Goal: Information Seeking & Learning: Learn about a topic

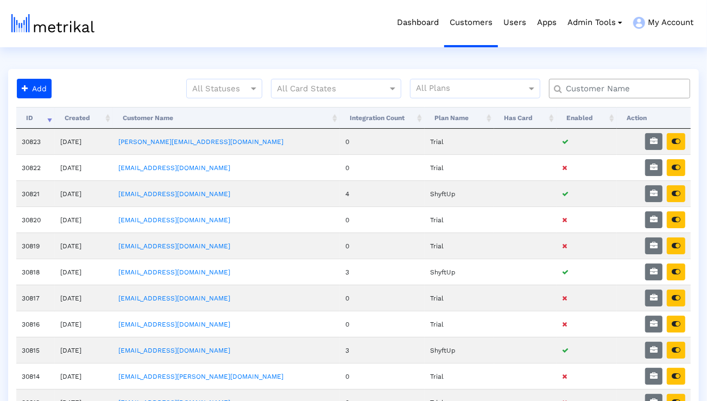
click at [576, 90] on input "text" at bounding box center [622, 88] width 128 height 11
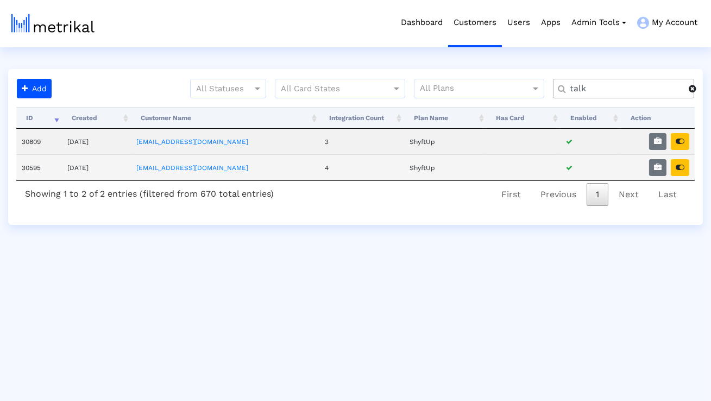
type input "talk"
click at [657, 175] on td at bounding box center [658, 167] width 74 height 26
click at [657, 171] on icon "button" at bounding box center [658, 167] width 8 height 8
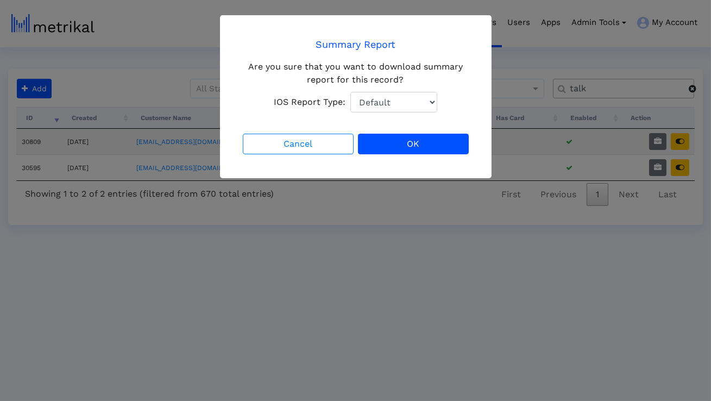
click at [395, 104] on select "Default Total Downloads New Downloads Redownloads" at bounding box center [393, 102] width 87 height 21
select select "1: 1"
click at [350, 92] on select "Default Total Downloads New Downloads Redownloads" at bounding box center [393, 102] width 87 height 21
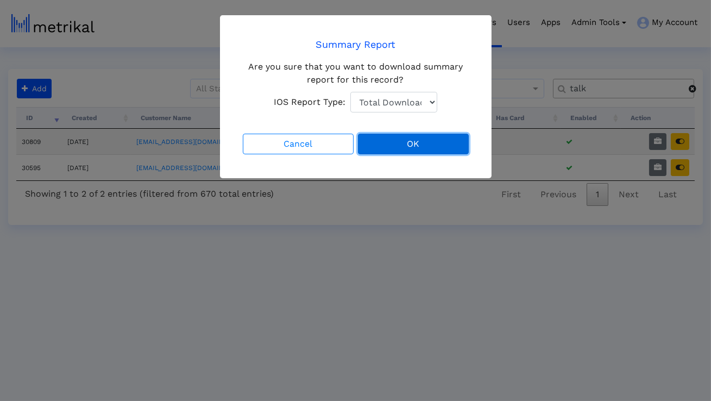
click at [397, 148] on button "OK" at bounding box center [413, 144] width 111 height 21
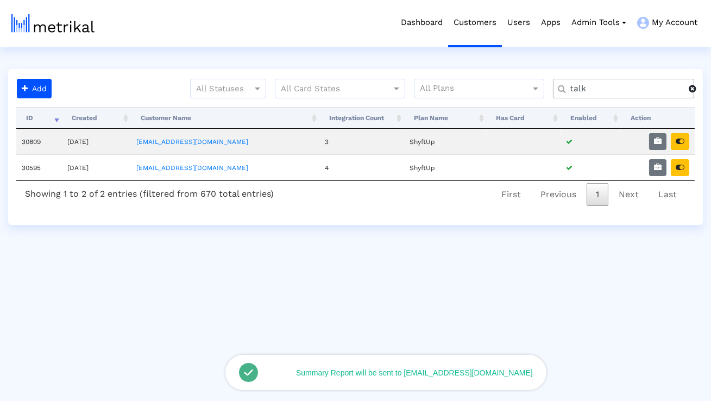
click at [683, 173] on button "button" at bounding box center [680, 167] width 18 height 17
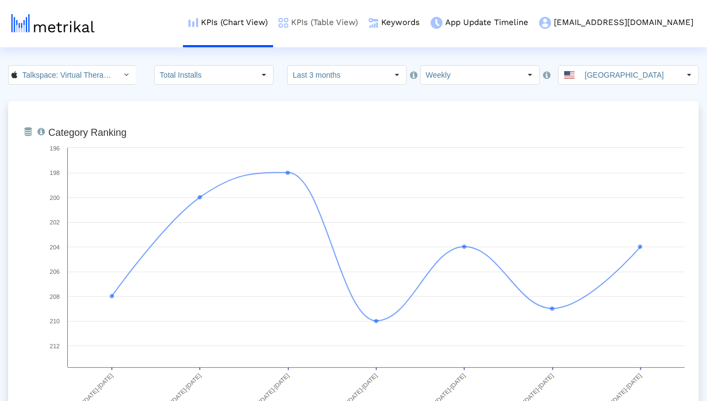
click at [363, 26] on link "KPIs (Table View)" at bounding box center [318, 22] width 90 height 45
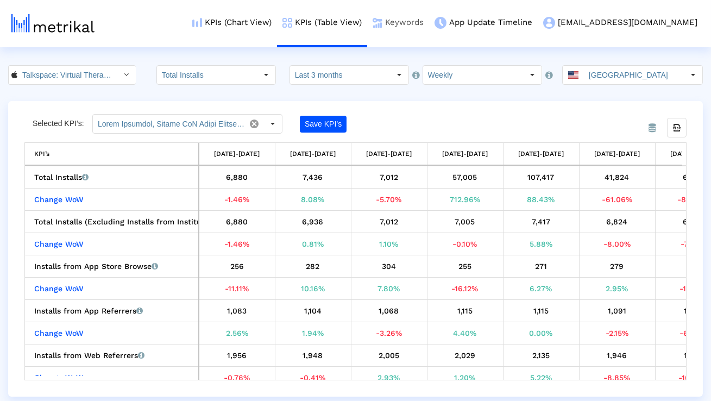
click at [429, 30] on link "Keywords" at bounding box center [398, 22] width 62 height 45
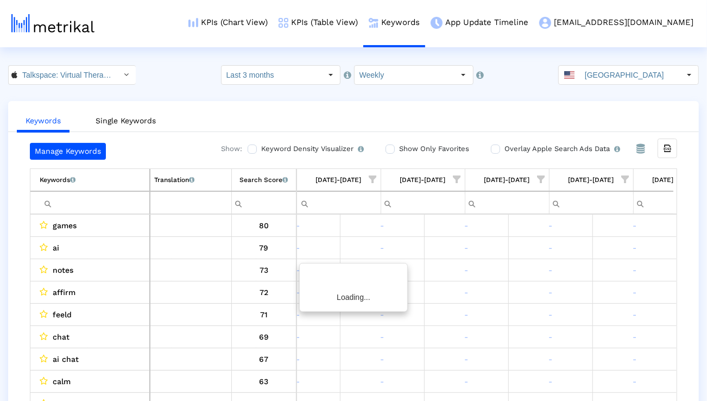
scroll to position [0, 717]
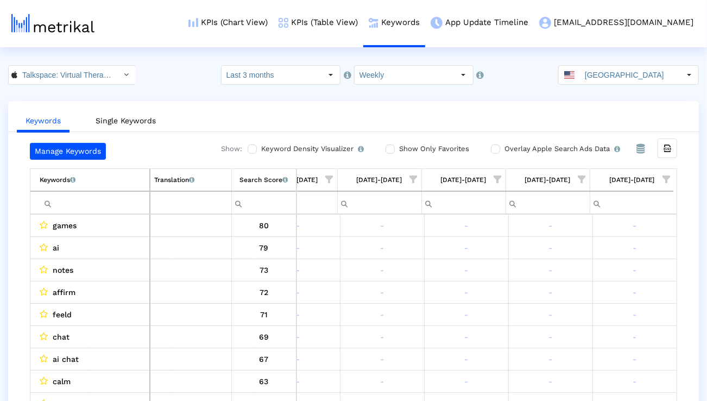
click at [138, 205] on input "Filter cell" at bounding box center [95, 203] width 110 height 18
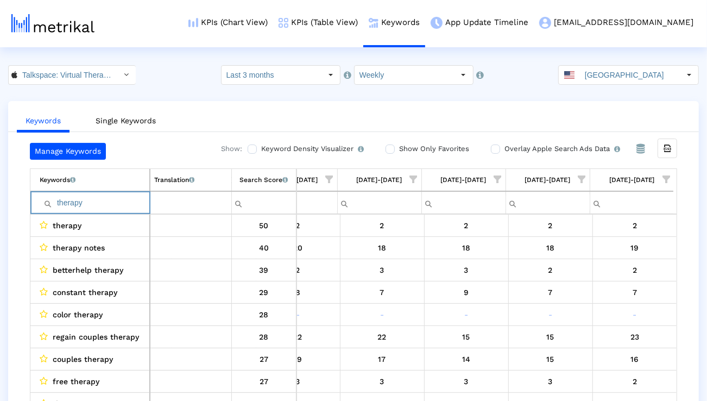
click at [100, 200] on input "therapy" at bounding box center [95, 203] width 110 height 18
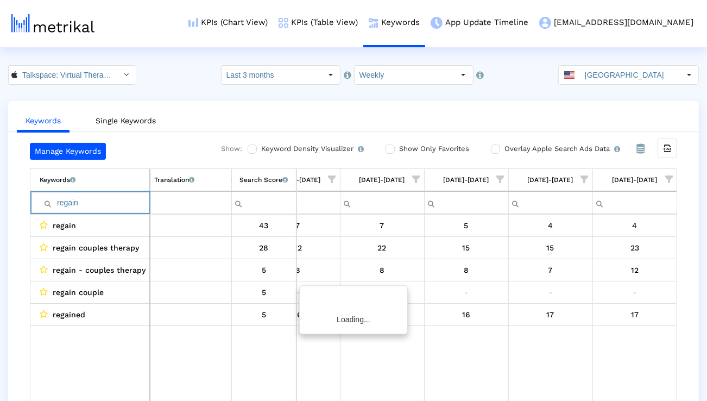
scroll to position [0, 714]
type input "r"
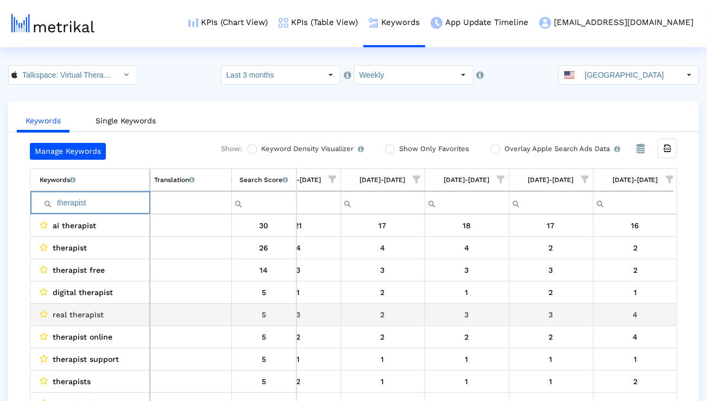
scroll to position [0, 717]
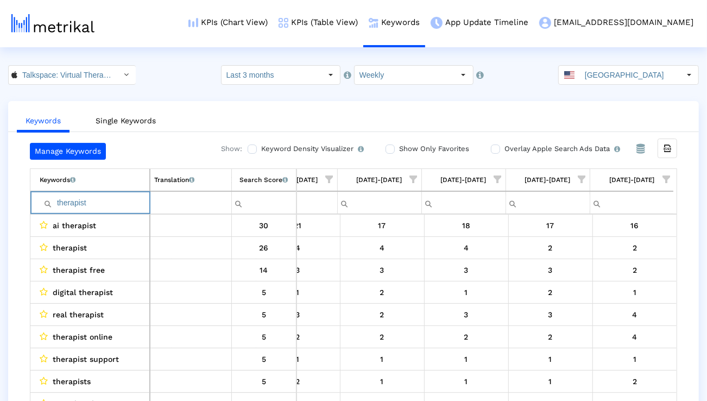
click at [120, 199] on input "therapist" at bounding box center [95, 203] width 110 height 18
paste input "online therapy""
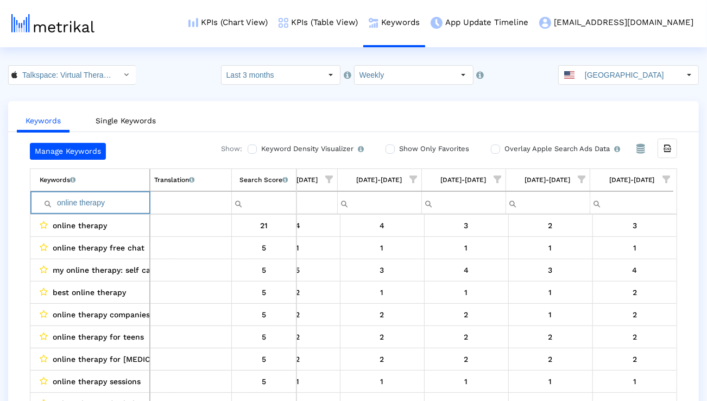
click at [112, 194] on input "online therapy" at bounding box center [95, 203] width 110 height 18
paste input "therapist for free"
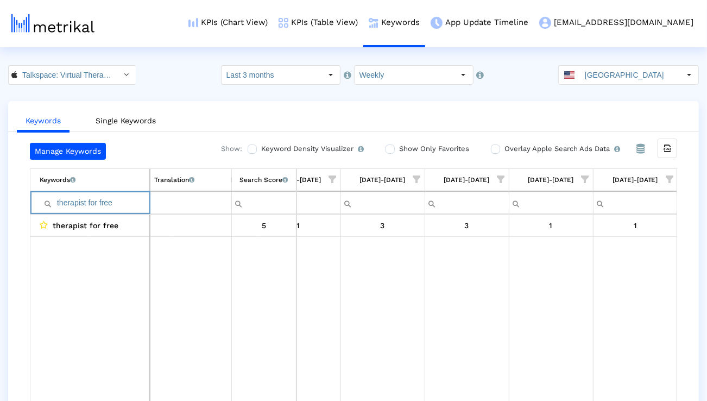
drag, startPoint x: 86, startPoint y: 203, endPoint x: 182, endPoint y: 203, distance: 95.6
click at [182, 203] on tr "therapist for free" at bounding box center [353, 202] width 646 height 23
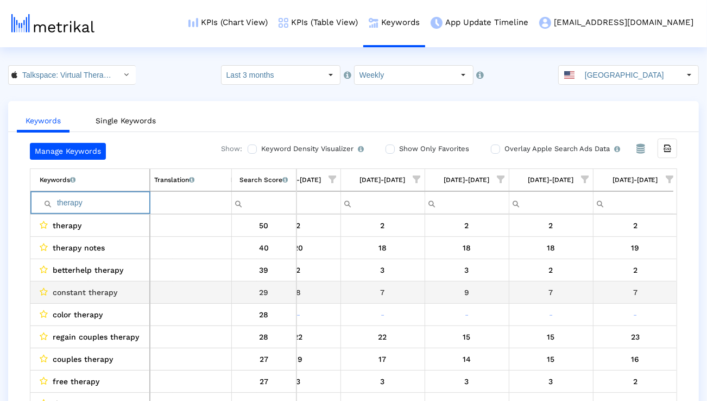
scroll to position [0, 717]
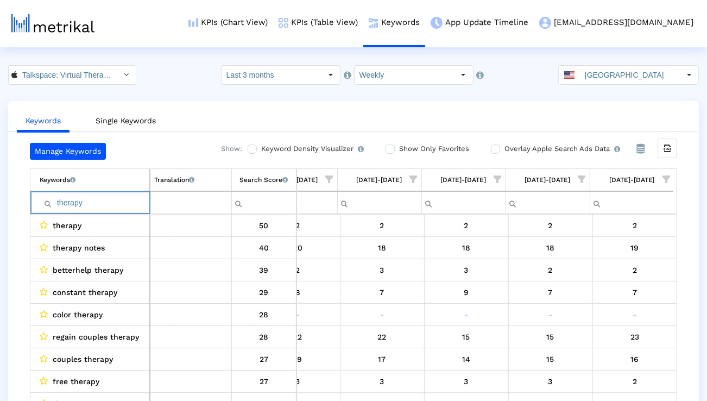
click at [667, 179] on span "Show filter options for column '10/05/25-10/11/25'" at bounding box center [667, 179] width 8 height 8
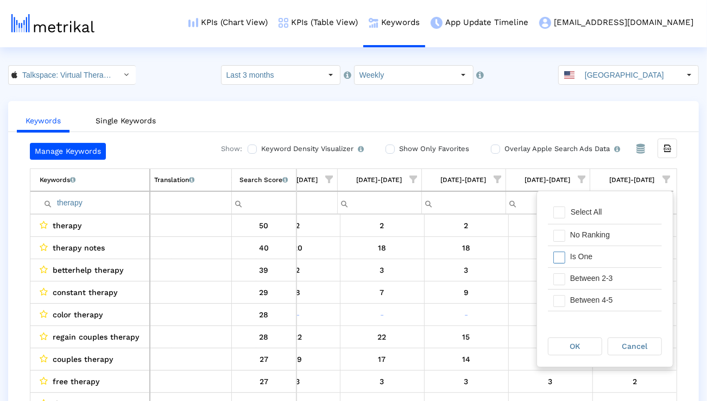
click at [600, 265] on div "Is One" at bounding box center [613, 256] width 97 height 21
click at [600, 280] on div "Between 2-3" at bounding box center [613, 278] width 97 height 21
click at [599, 293] on div "Between 4-5" at bounding box center [613, 300] width 97 height 21
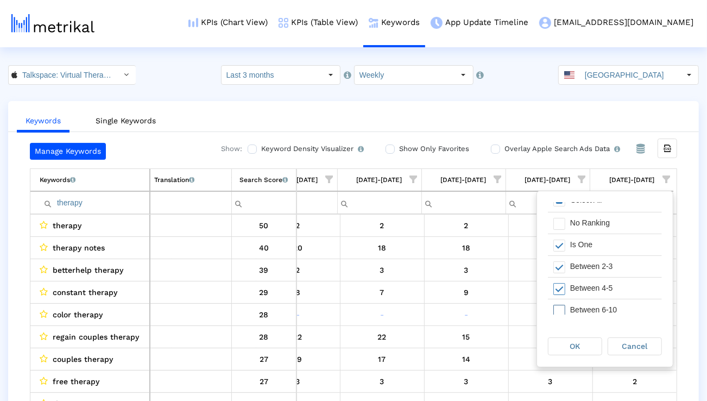
click at [592, 303] on div "Between 6-10" at bounding box center [613, 309] width 97 height 21
click at [580, 338] on div "OK" at bounding box center [575, 346] width 53 height 17
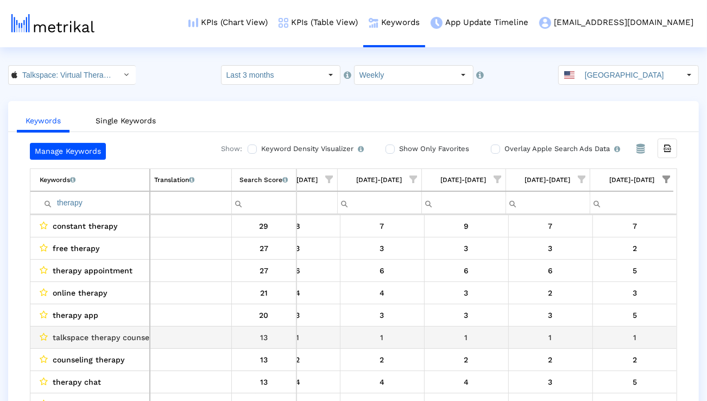
scroll to position [44, 0]
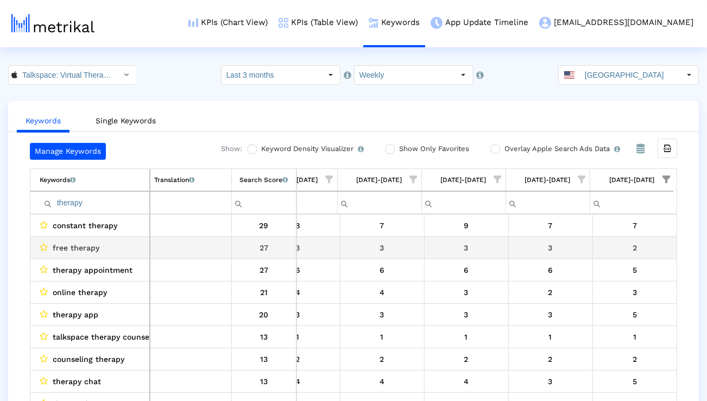
click at [97, 246] on span "free therapy" at bounding box center [76, 248] width 47 height 14
copy span "free therapy"
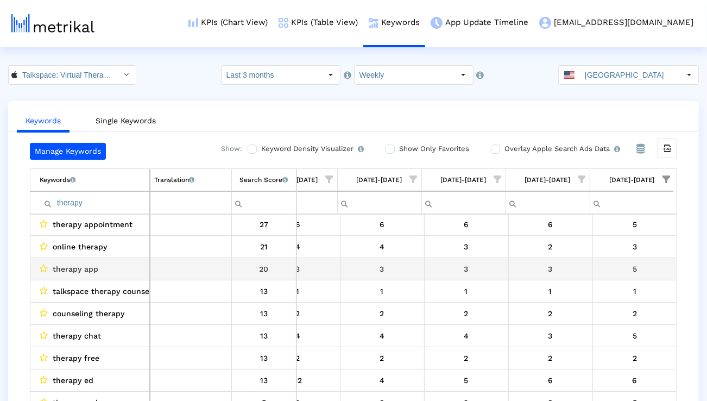
scroll to position [96, 0]
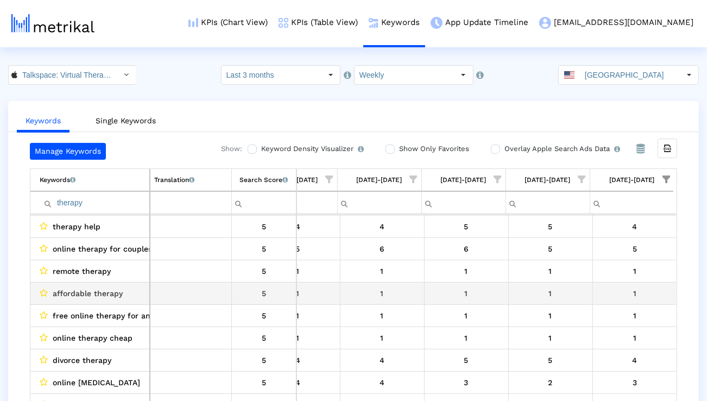
click at [84, 287] on span "affordable therapy" at bounding box center [88, 293] width 70 height 14
copy span "affordable therapy"
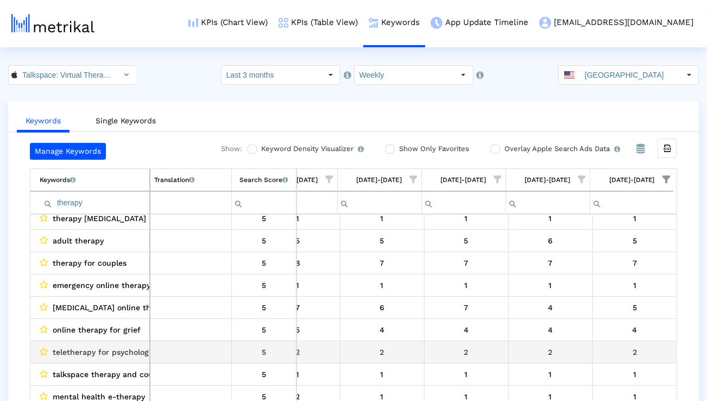
scroll to position [1924, 0]
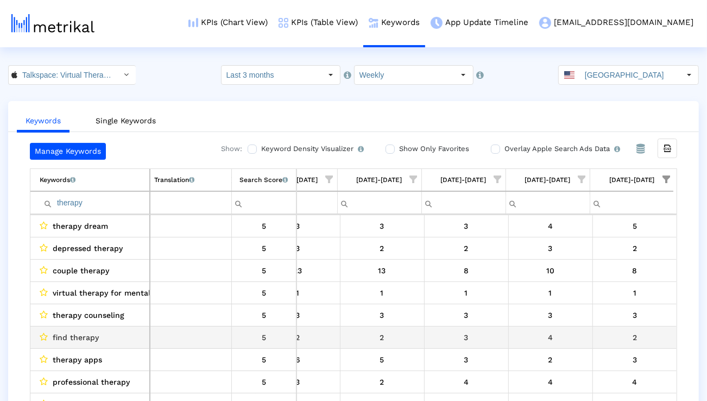
click at [89, 339] on span "find therapy" at bounding box center [76, 337] width 46 height 14
copy span "find therapy"
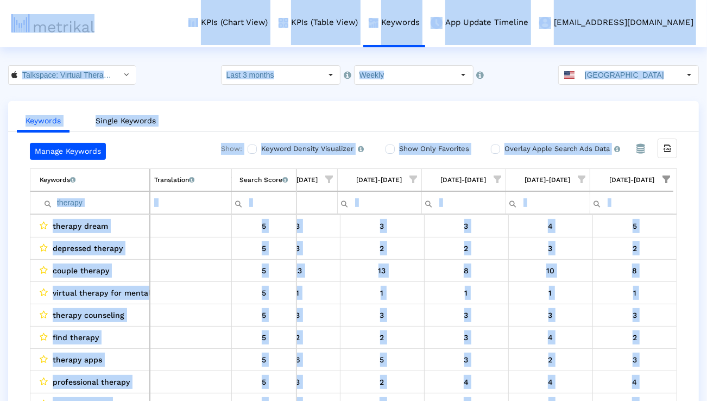
click at [103, 206] on input "therapy" at bounding box center [95, 203] width 110 height 18
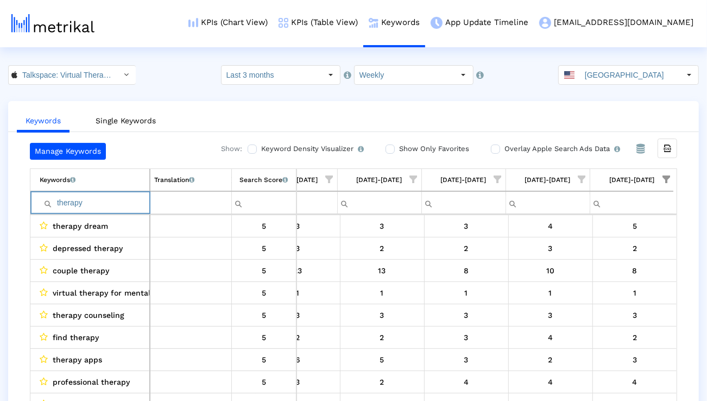
paste input "affordable"
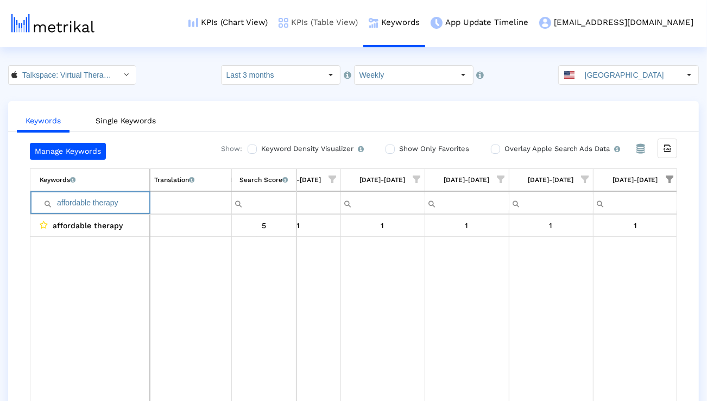
type input "affordable therapy"
click at [256, 32] on link "KPIs (Chart View)" at bounding box center [228, 22] width 90 height 45
click at [255, 22] on link "KPIs (Chart View)" at bounding box center [228, 22] width 90 height 45
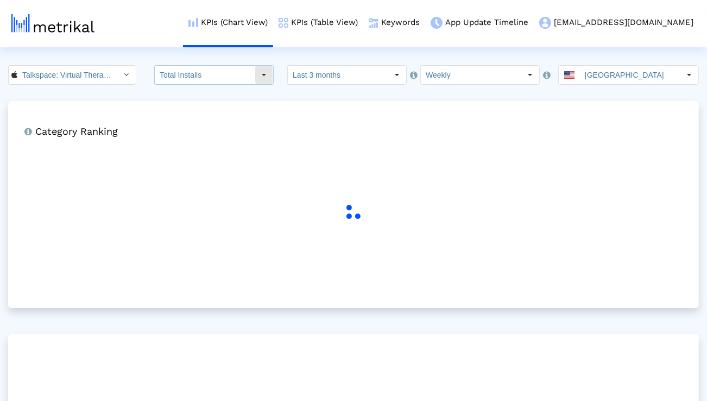
click at [273, 81] on div "Select" at bounding box center [263, 74] width 17 height 17
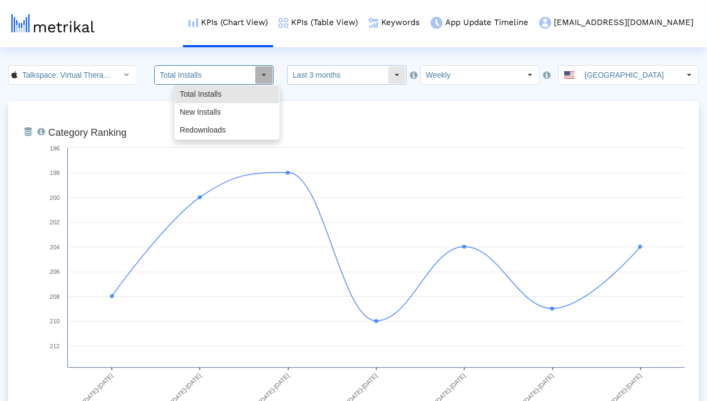
click at [331, 68] on input "Last 3 months" at bounding box center [338, 75] width 100 height 18
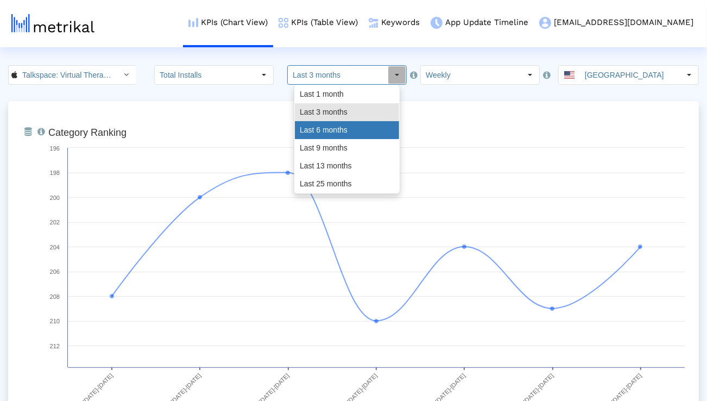
click at [329, 135] on div "Last 6 months" at bounding box center [347, 130] width 104 height 18
type input "Last 6 months"
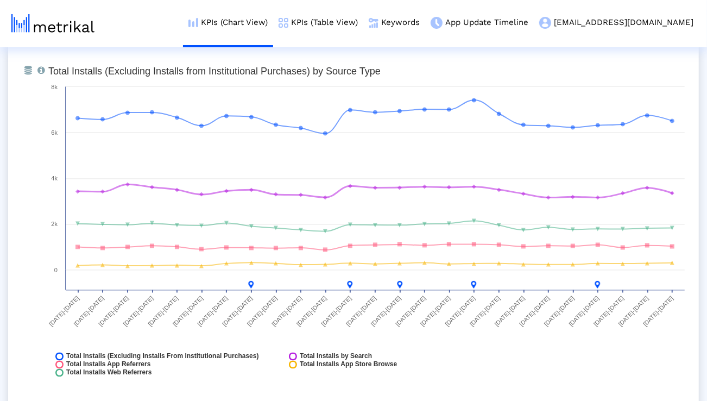
scroll to position [1249, 0]
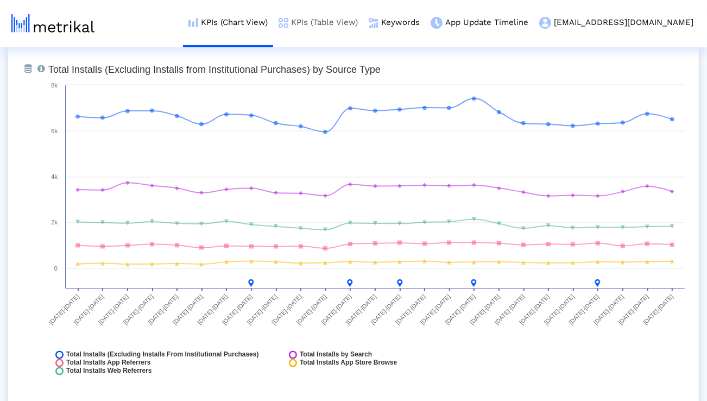
click at [288, 18] on img at bounding box center [284, 23] width 10 height 10
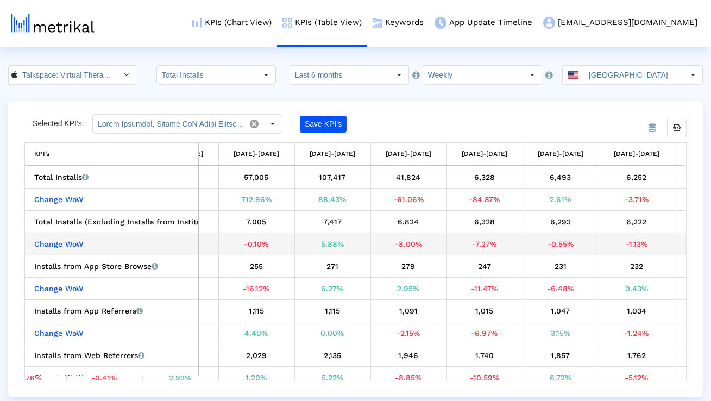
scroll to position [0, 1288]
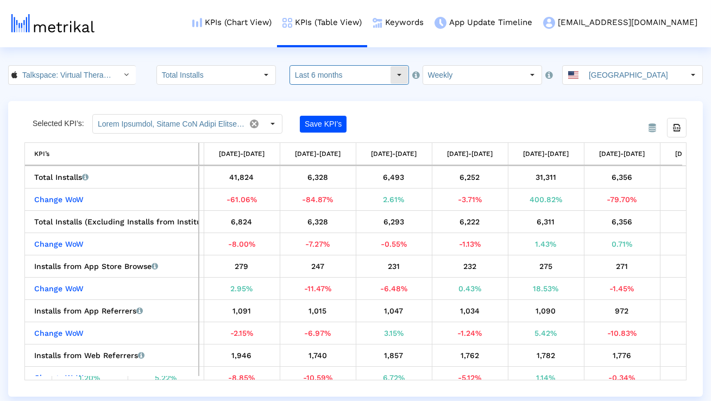
click at [334, 76] on input "Last 6 months" at bounding box center [340, 75] width 100 height 18
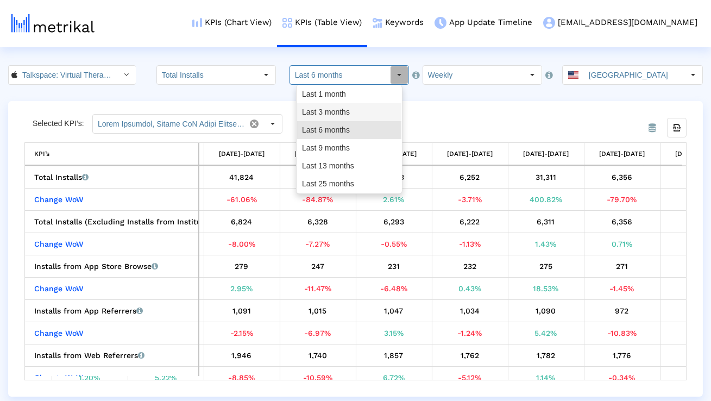
click at [330, 109] on div "Last 3 months" at bounding box center [349, 112] width 104 height 18
type input "Last 3 months"
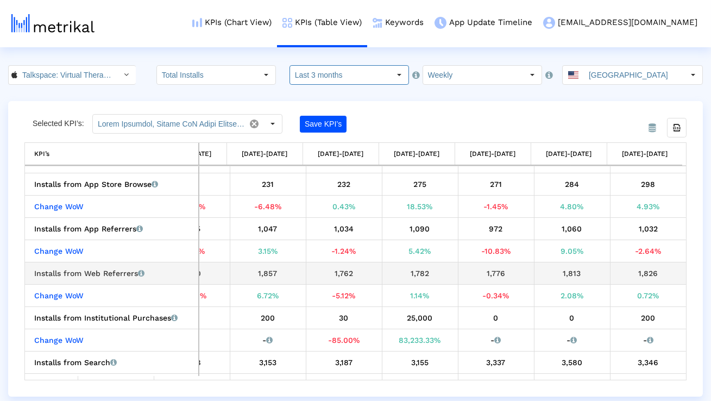
scroll to position [86, 0]
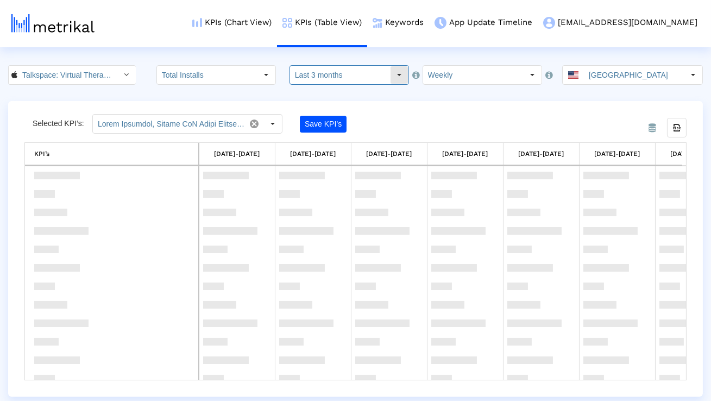
scroll to position [368, 0]
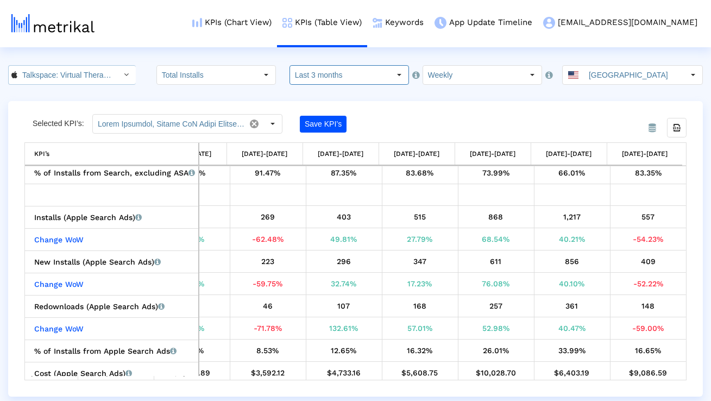
click at [77, 80] on input "Talkspace: Virtual Therapy App < 661829386 >" at bounding box center [66, 75] width 98 height 18
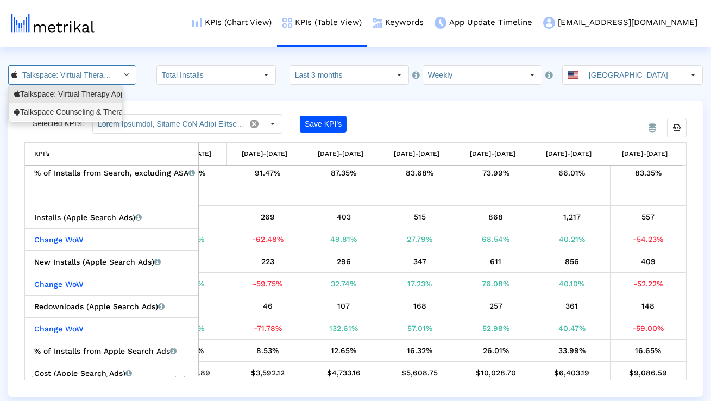
click at [76, 104] on div "Talkspace Counseling & Therapy <com.talkspace.talkspaceapp>" at bounding box center [65, 112] width 112 height 18
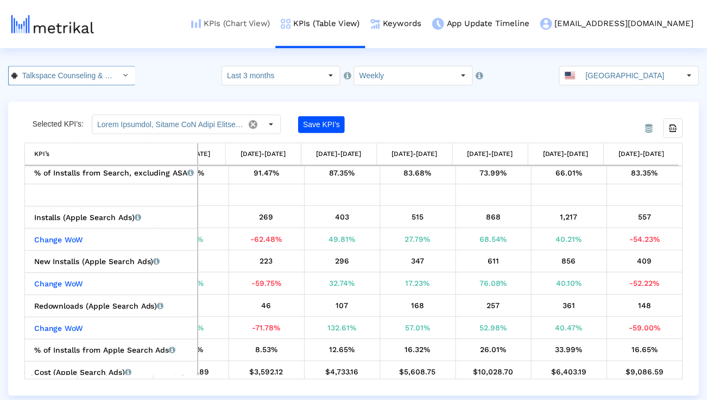
scroll to position [0, 144]
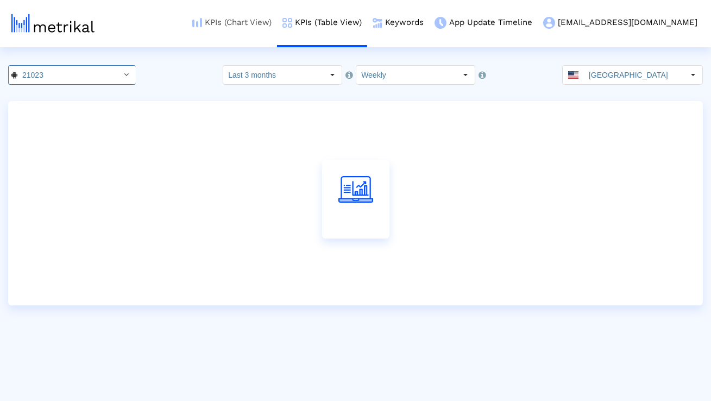
click at [268, 27] on link "KPIs (Chart View)" at bounding box center [232, 22] width 90 height 45
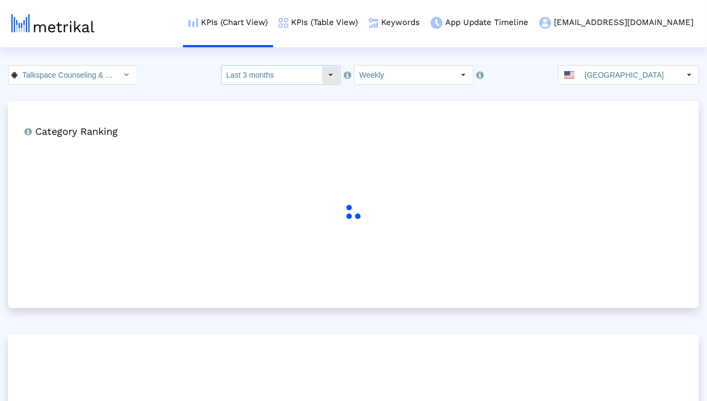
click at [261, 70] on input "Last 3 months" at bounding box center [272, 75] width 100 height 18
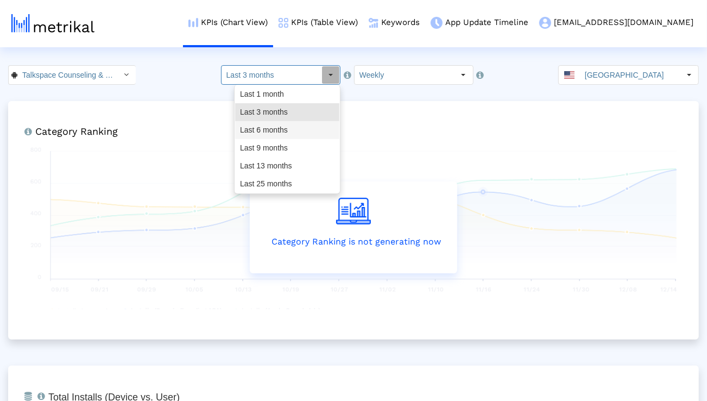
click at [256, 126] on div "Last 6 months" at bounding box center [287, 130] width 104 height 18
type input "Last 6 months"
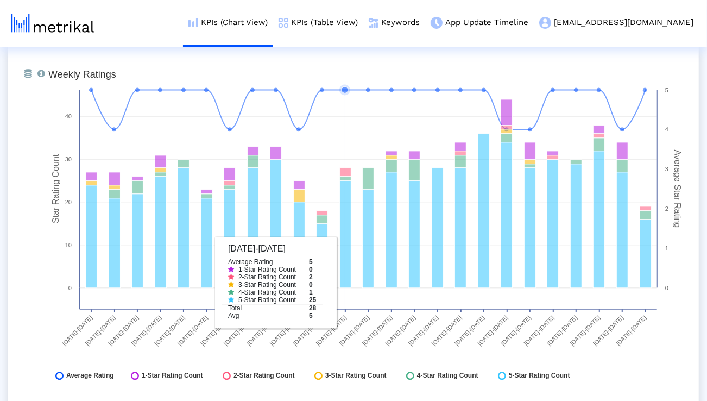
scroll to position [1509, 0]
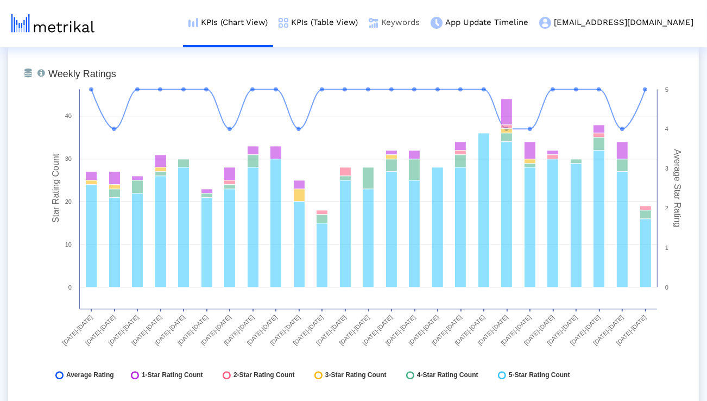
click at [425, 25] on link "Keywords" at bounding box center [394, 22] width 62 height 45
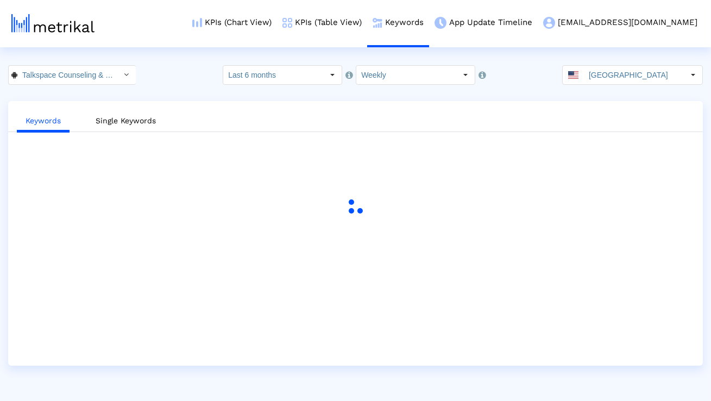
click at [297, 77] on input "Last 6 months" at bounding box center [273, 75] width 100 height 18
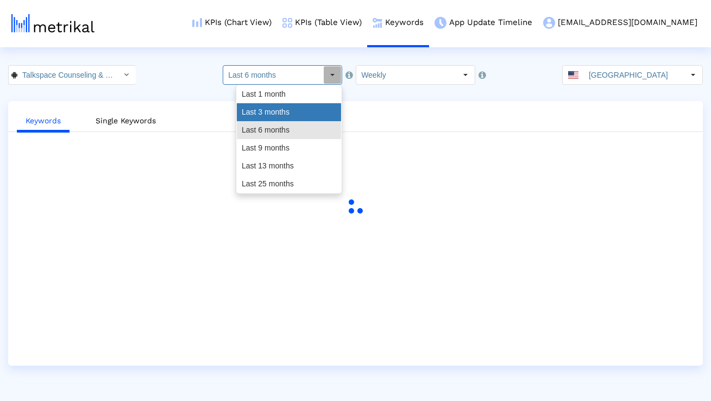
click at [285, 105] on div "Last 3 months" at bounding box center [289, 112] width 104 height 18
type input "Last 3 months"
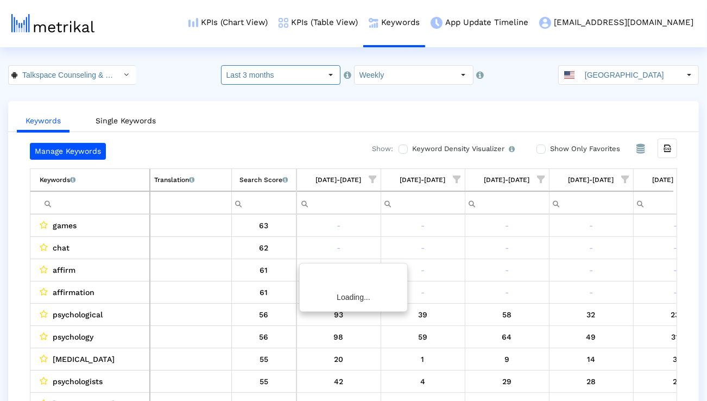
scroll to position [0, 717]
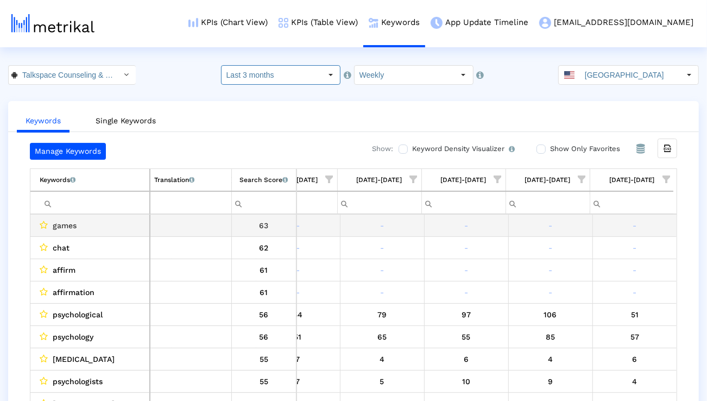
click at [131, 203] on input "Filter cell" at bounding box center [95, 203] width 110 height 18
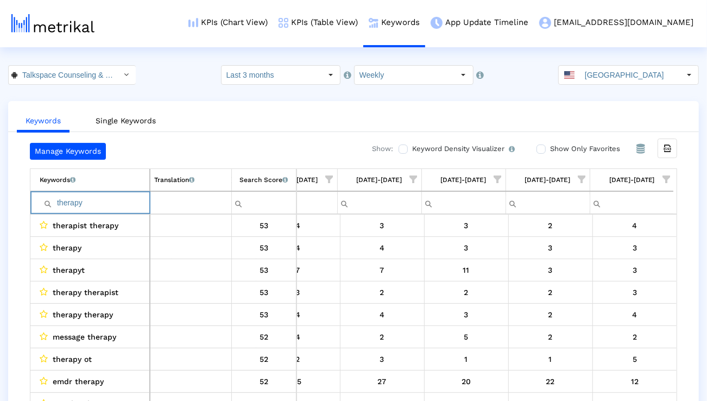
click at [665, 176] on span "Show filter options for column '10/05/25-10/11/25'" at bounding box center [667, 179] width 8 height 8
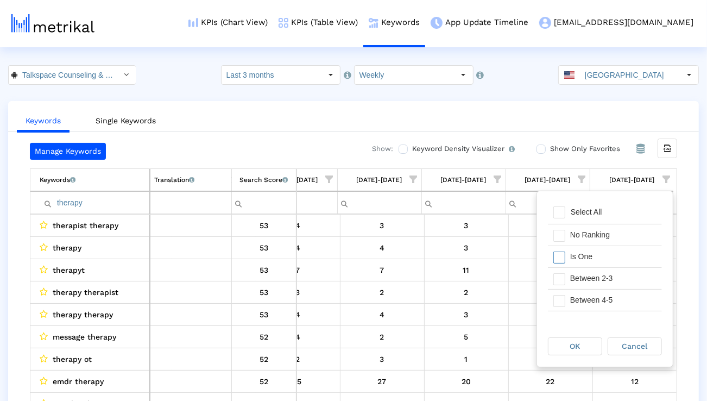
click at [600, 256] on div "Is One" at bounding box center [613, 256] width 97 height 21
click at [600, 275] on div "Between 2-3" at bounding box center [613, 278] width 97 height 21
click at [594, 297] on div "Between 4-5" at bounding box center [613, 300] width 97 height 21
click at [591, 303] on div "Between 6-10" at bounding box center [613, 297] width 97 height 21
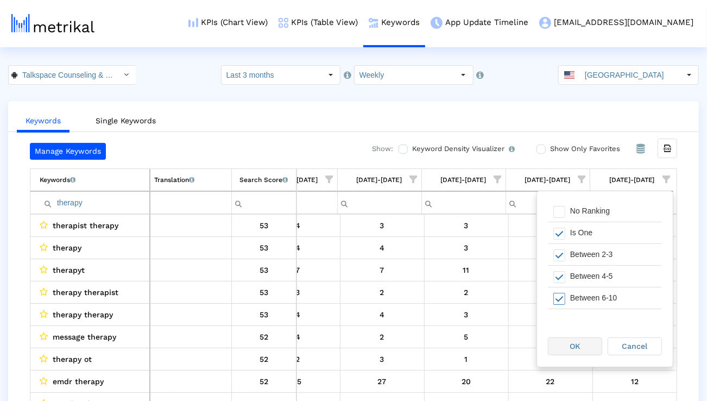
click at [587, 349] on div "OK" at bounding box center [575, 346] width 53 height 17
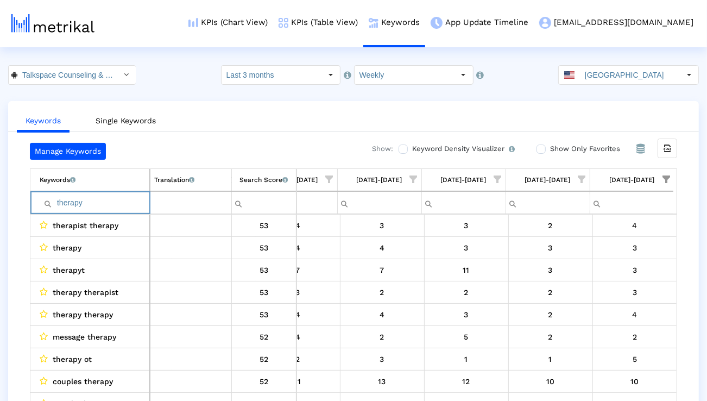
click at [111, 199] on input "therapy" at bounding box center [95, 203] width 110 height 18
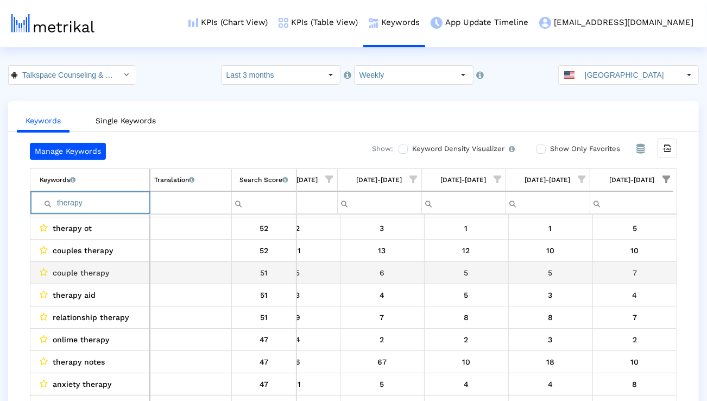
scroll to position [140, 0]
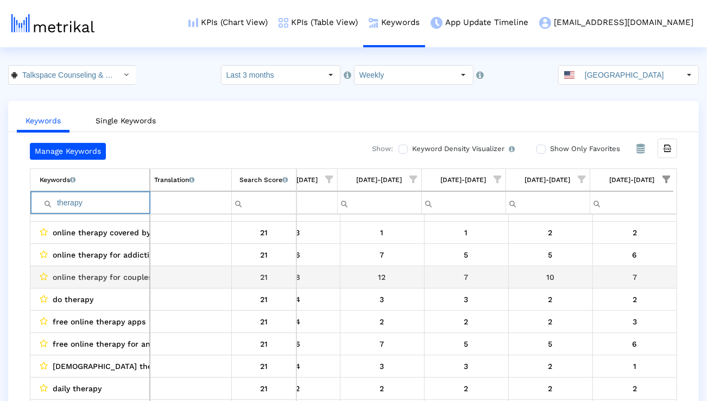
click at [100, 281] on span "online therapy for couples" at bounding box center [102, 277] width 99 height 14
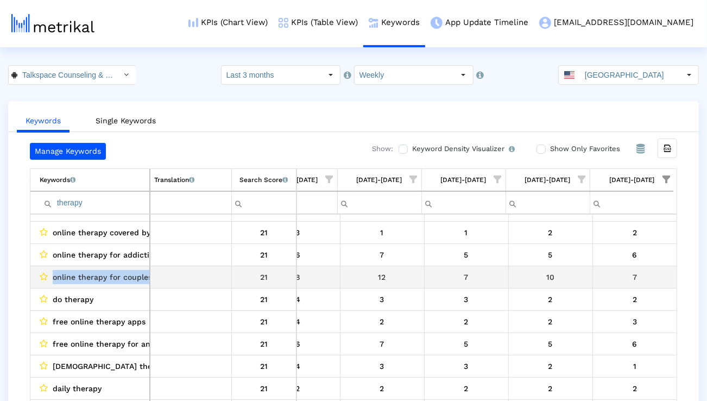
click at [100, 281] on span "online therapy for couples" at bounding box center [102, 277] width 99 height 14
copy span "online therapy for couples"
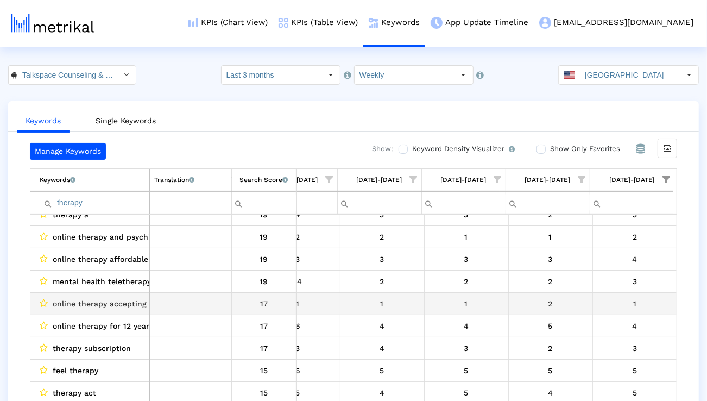
click at [131, 303] on span "online therapy accepting medicaid" at bounding box center [118, 304] width 131 height 14
copy span "online therapy accepting medicaid"
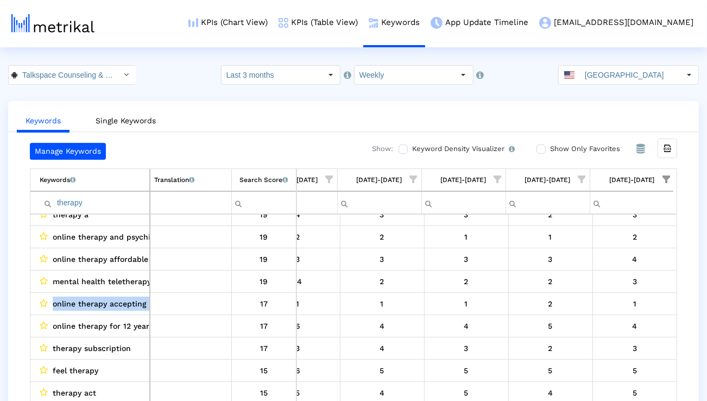
click at [113, 204] on input "therapy" at bounding box center [95, 203] width 110 height 18
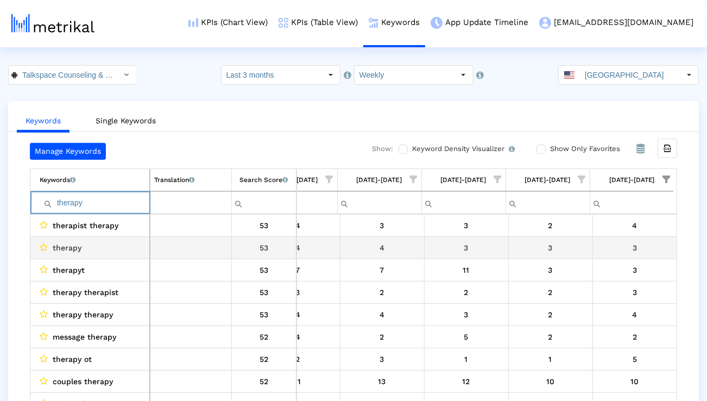
type input "therapy"
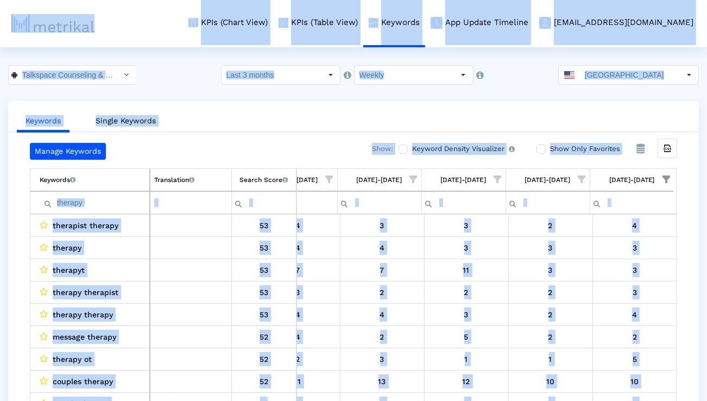
click at [136, 203] on input "therapy" at bounding box center [95, 203] width 110 height 18
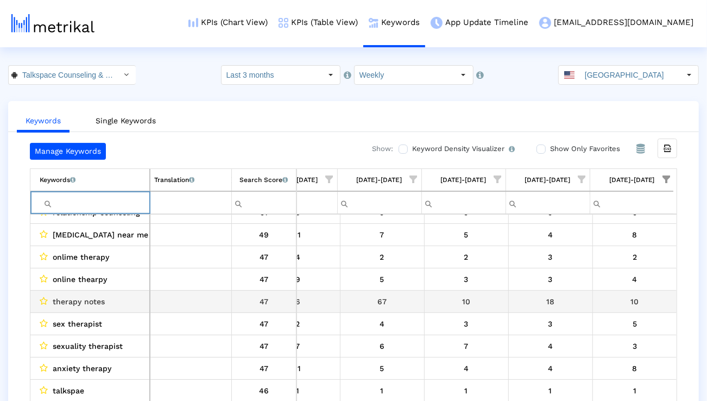
click at [84, 297] on span "therapy notes" at bounding box center [79, 301] width 52 height 14
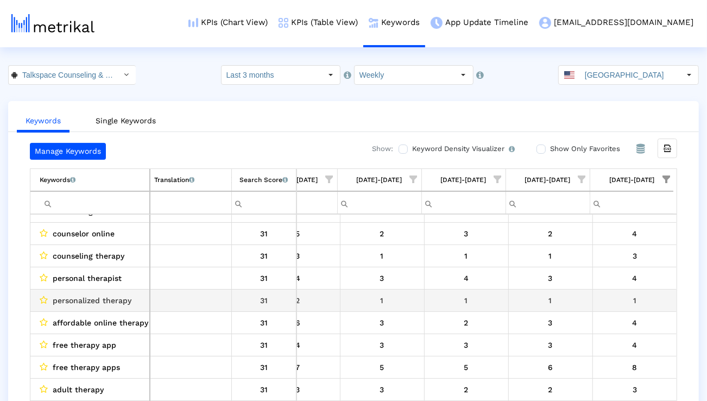
click at [104, 300] on span "personalized therapy" at bounding box center [92, 300] width 79 height 14
click at [103, 300] on span "personalized therapy" at bounding box center [92, 300] width 79 height 14
copy span "personalized therapy"
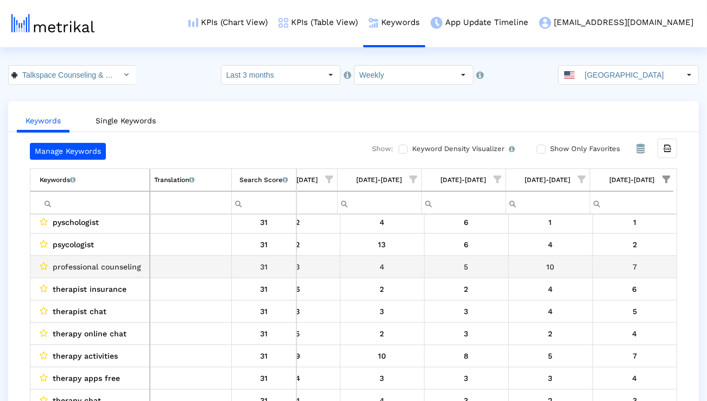
click at [122, 268] on span "professional counseling" at bounding box center [97, 267] width 89 height 14
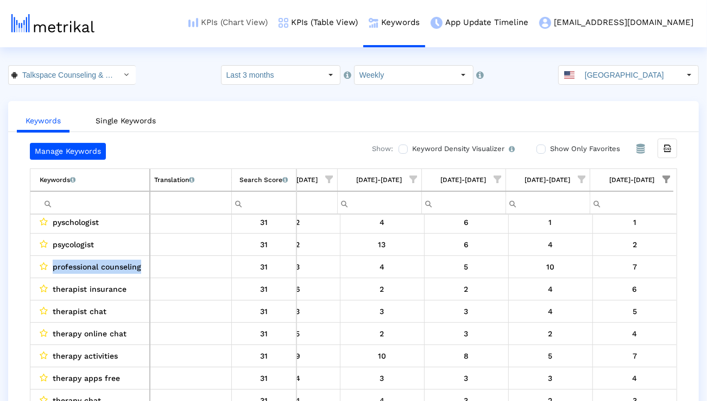
copy span "professional counseling"
click at [64, 74] on input "Talkspace Counseling & Therapy < com.talkspace.talkspaceapp >" at bounding box center [66, 75] width 98 height 18
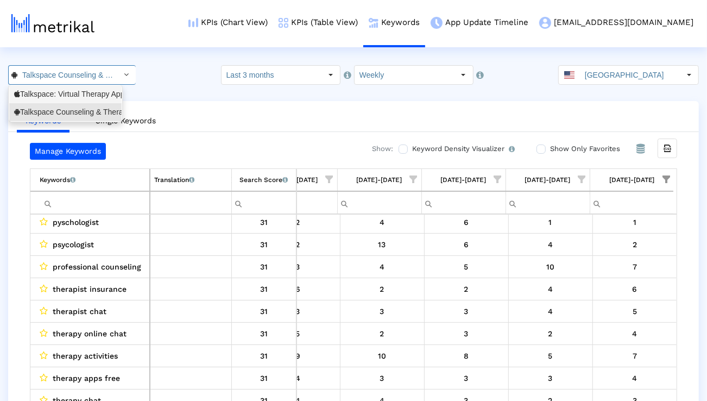
click at [64, 96] on div "Talkspace: Virtual Therapy App <661829386>" at bounding box center [65, 94] width 103 height 10
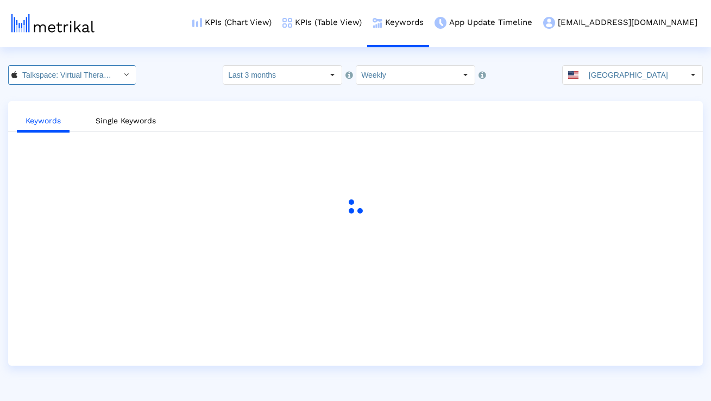
scroll to position [0, 79]
click at [343, 22] on link "KPIs (Table View)" at bounding box center [322, 22] width 90 height 45
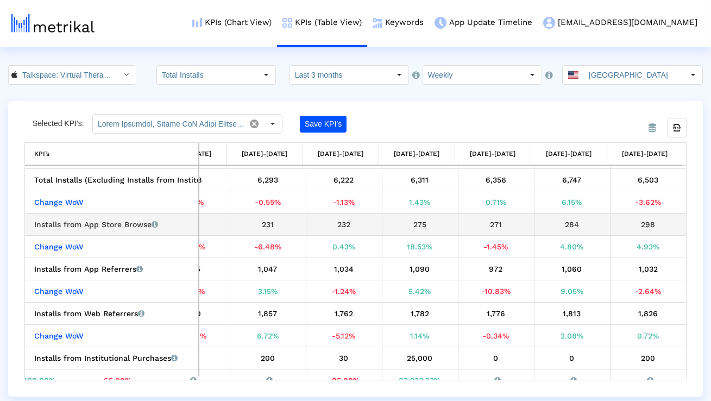
scroll to position [45, 0]
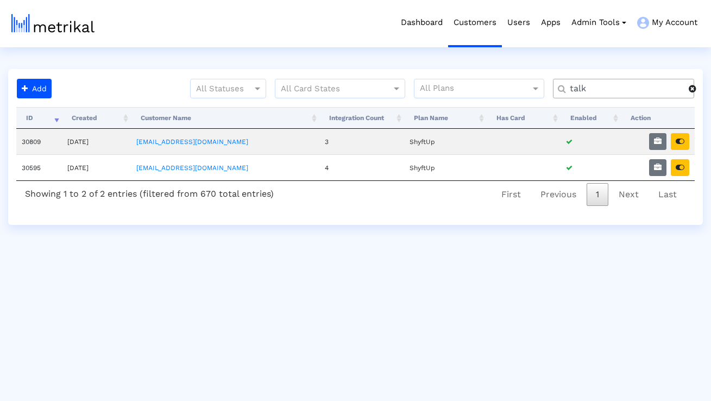
click at [633, 84] on input "talk" at bounding box center [625, 88] width 127 height 11
type input "peloton"
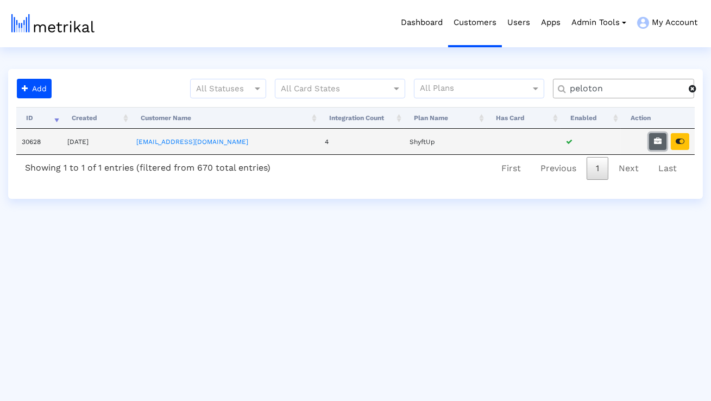
click at [654, 137] on icon "button" at bounding box center [658, 141] width 8 height 8
select select "1: 1"
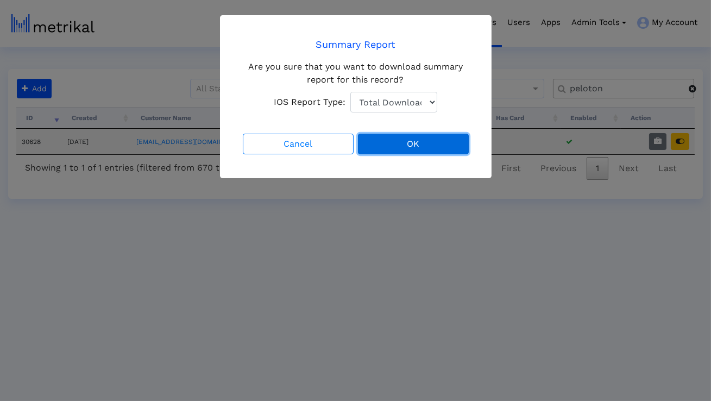
click at [389, 137] on button "OK" at bounding box center [413, 144] width 111 height 21
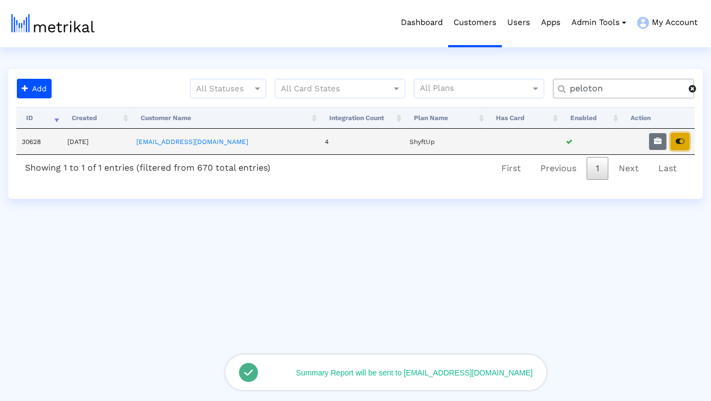
click at [677, 148] on button "button" at bounding box center [680, 141] width 18 height 17
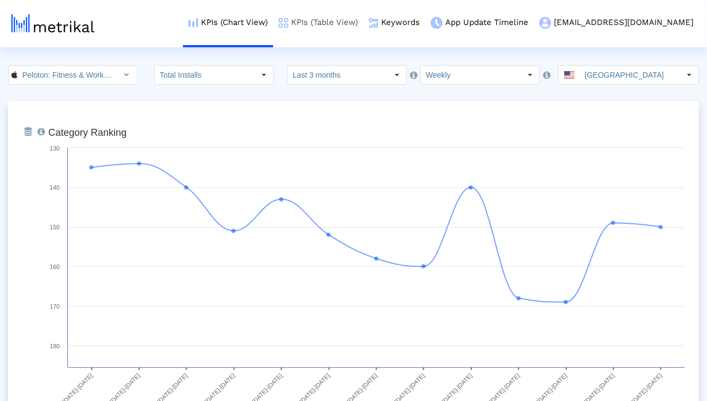
click at [363, 24] on link "KPIs (Table View)" at bounding box center [318, 22] width 90 height 45
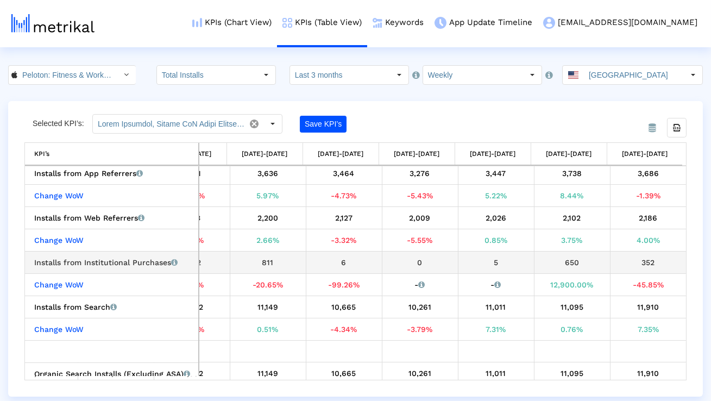
scroll to position [144, 0]
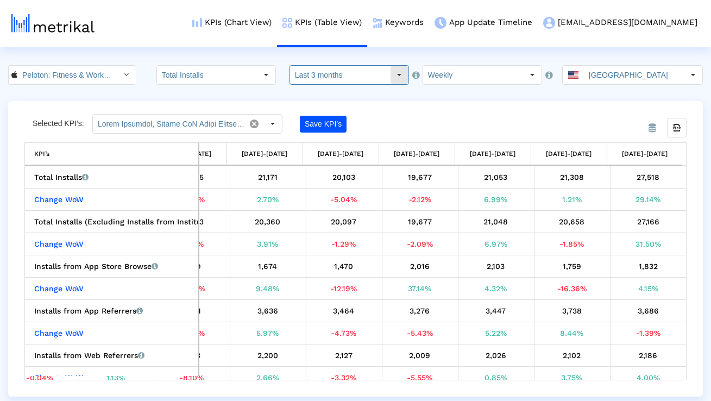
click at [317, 75] on input "Last 3 months" at bounding box center [340, 75] width 100 height 18
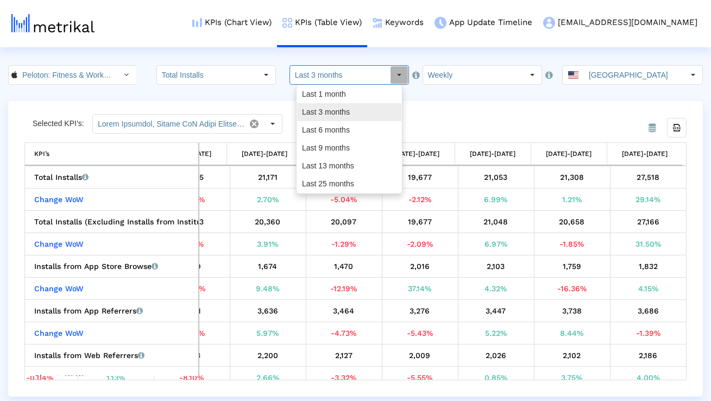
click at [317, 124] on div "Last 6 months" at bounding box center [349, 130] width 104 height 18
type input "Last 6 months"
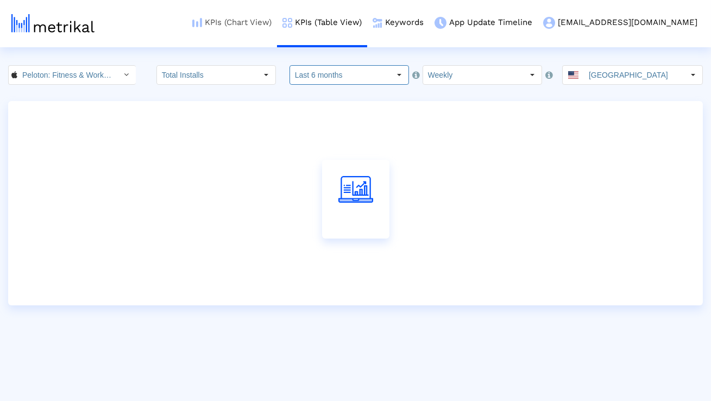
click at [266, 32] on link "KPIs (Chart View)" at bounding box center [232, 22] width 90 height 45
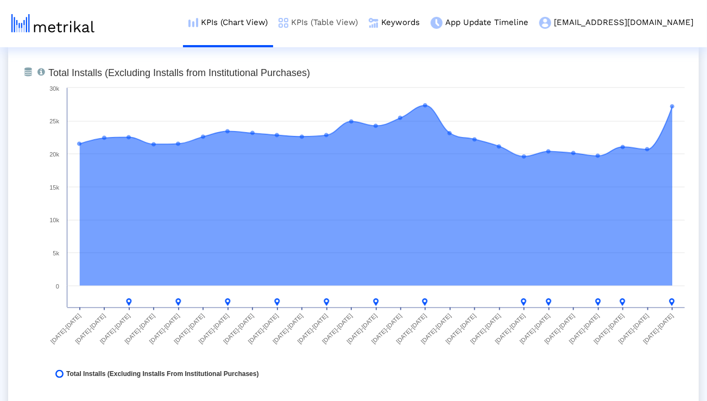
click at [349, 16] on link "KPIs (Table View)" at bounding box center [318, 22] width 90 height 45
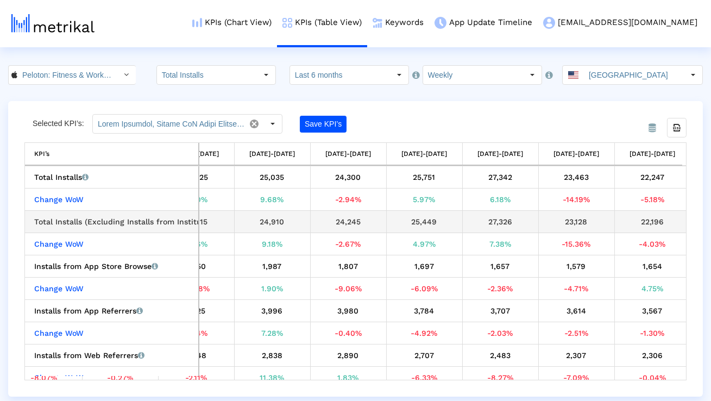
scroll to position [0, 918]
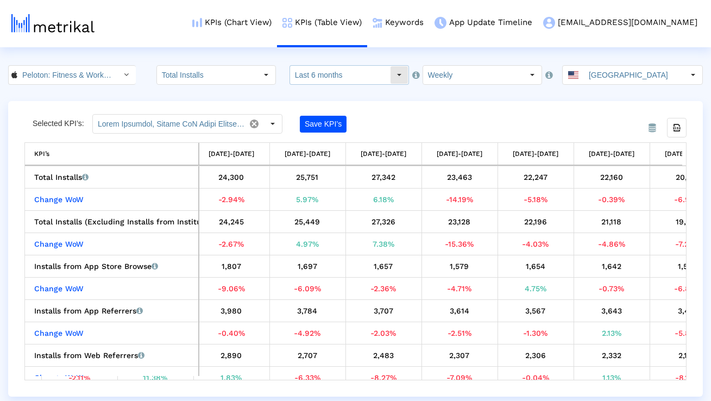
click at [391, 72] on div "Select" at bounding box center [399, 74] width 17 height 17
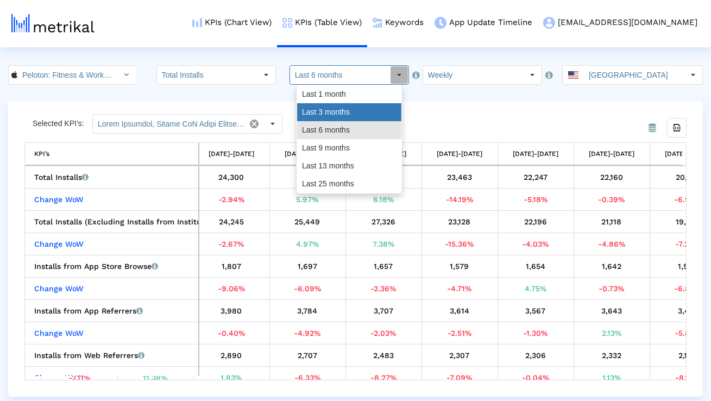
click at [362, 104] on div "Last 3 months" at bounding box center [349, 112] width 104 height 18
type input "Last 3 months"
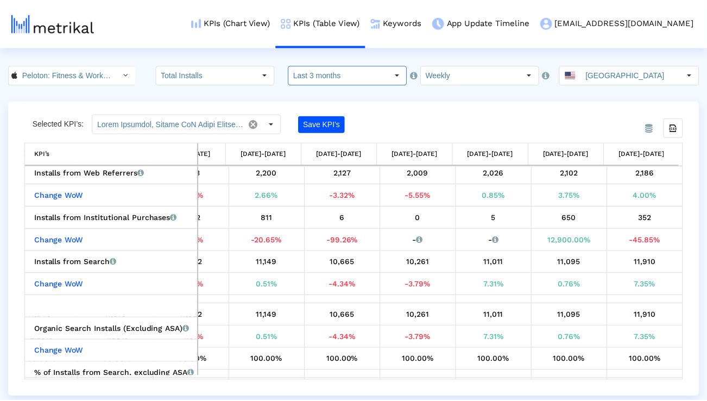
scroll to position [195, 0]
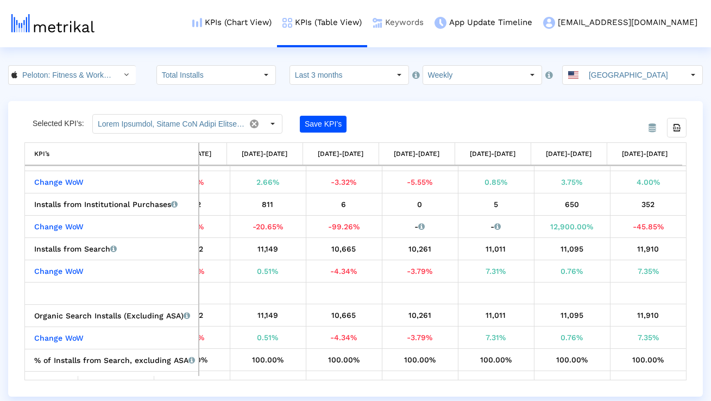
click at [429, 22] on link "Keywords" at bounding box center [398, 22] width 62 height 45
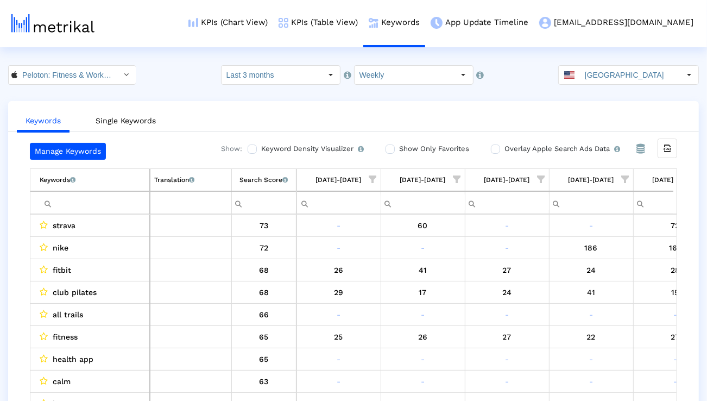
scroll to position [0, 717]
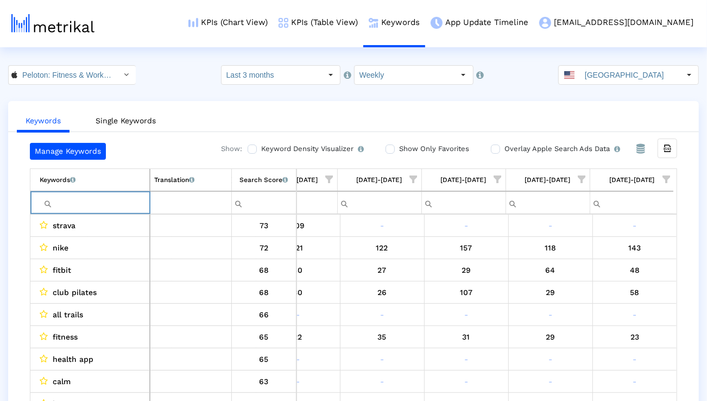
click at [100, 200] on input "Filter cell" at bounding box center [95, 203] width 110 height 18
paste input "fitness"
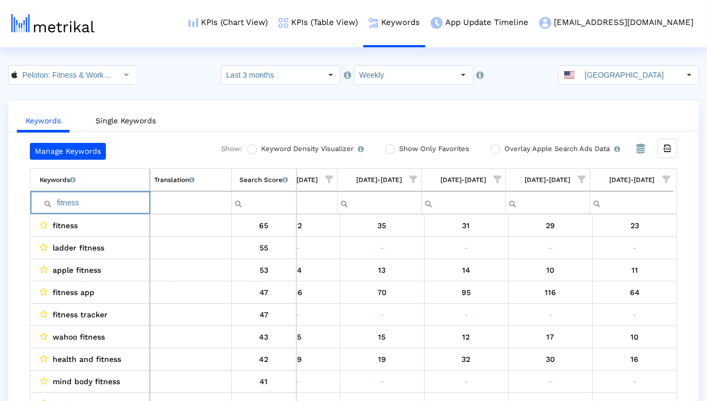
paste input "workout"
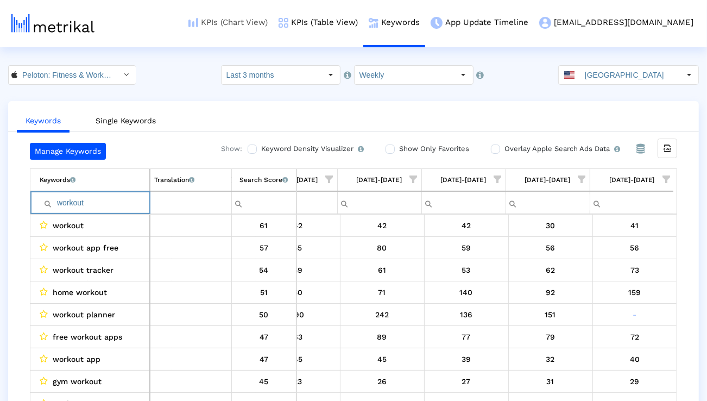
paste input "strength"
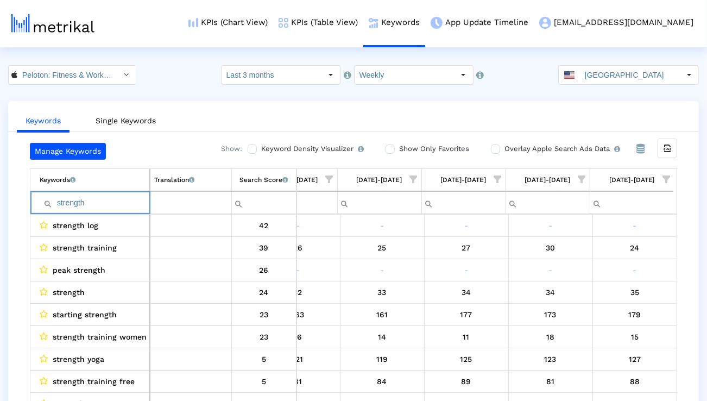
paste input "training"
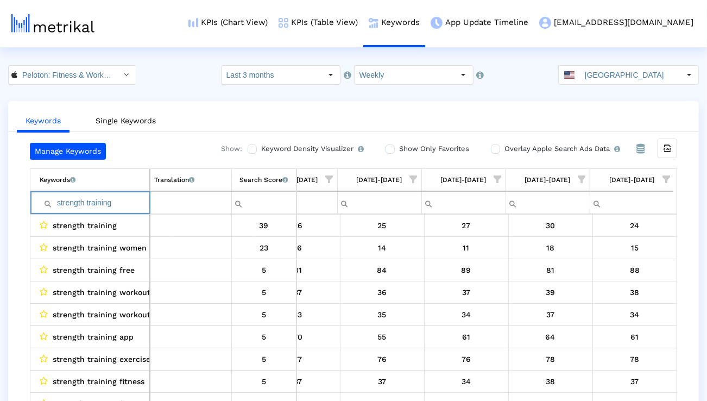
paste input "run"
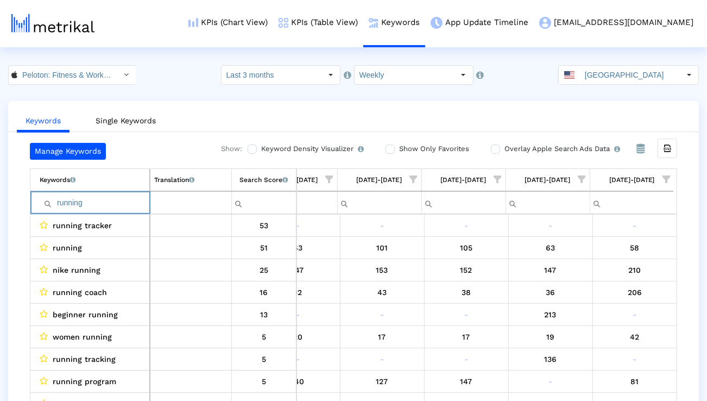
paste input "yoga"
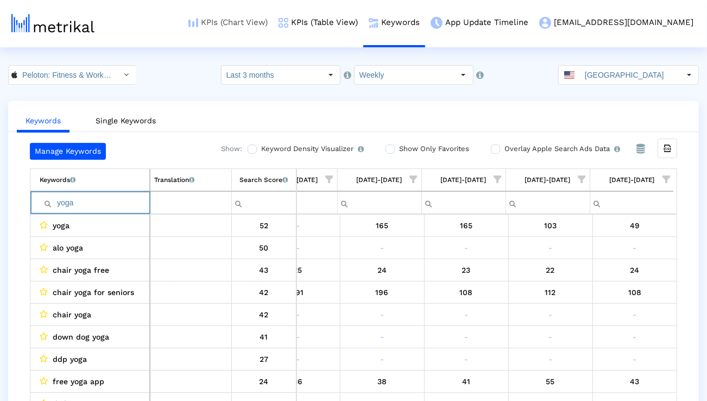
paste input "gym"
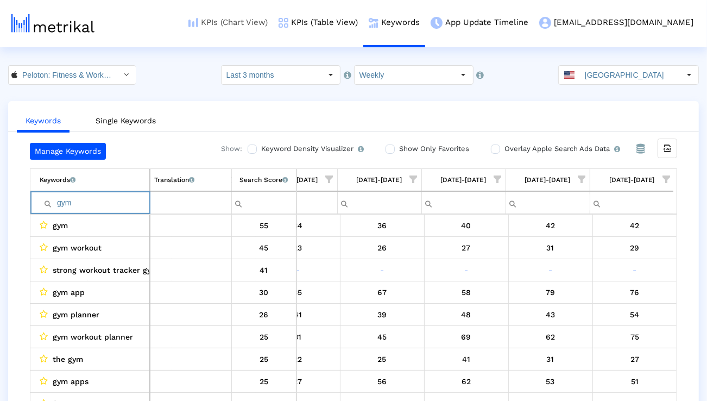
paste input "workout"
paste input "class"
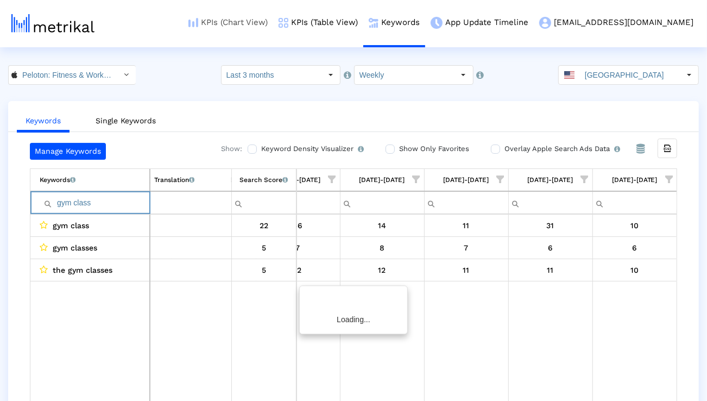
scroll to position [0, 714]
paste input "routine"
paste input "cardio"
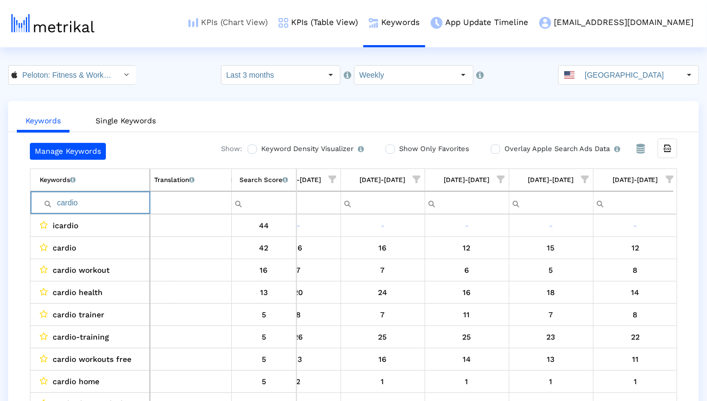
paste input "exercise"
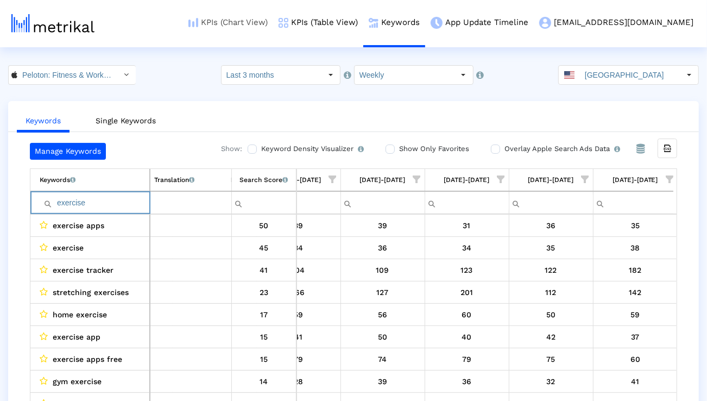
paste input "pilates"
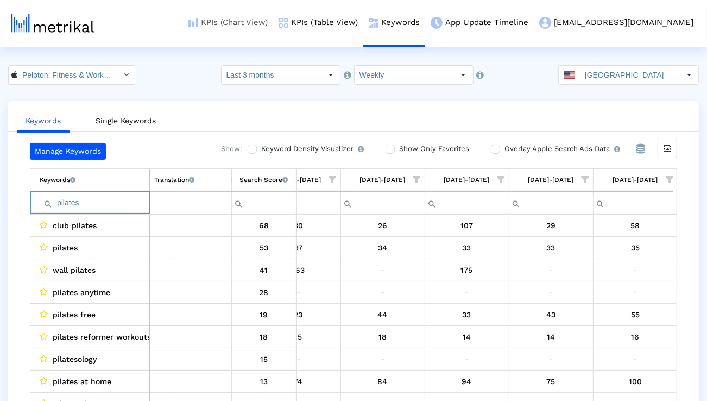
paste input "hiit workout"
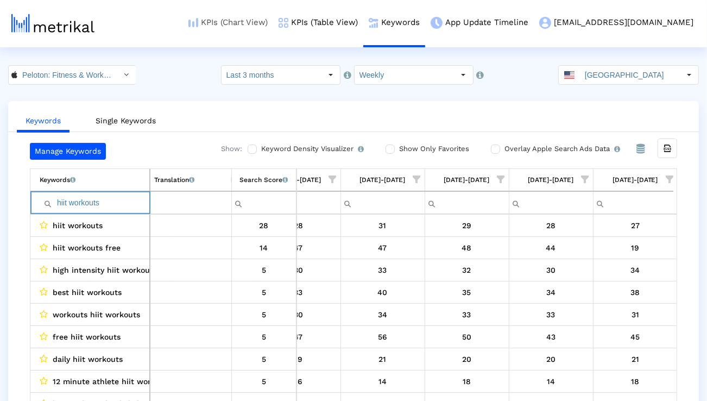
type input "hiit workouts"
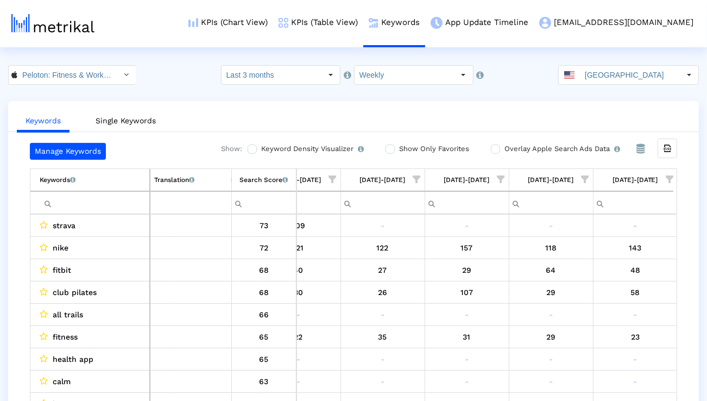
click at [668, 178] on span "Show filter options for column '10/05/25-10/11/25'" at bounding box center [670, 179] width 8 height 8
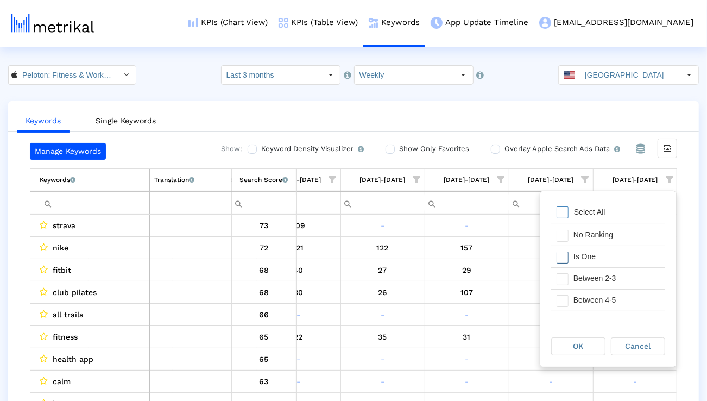
click at [595, 259] on div "Is One" at bounding box center [616, 256] width 97 height 21
click at [594, 281] on div "Between 2-3" at bounding box center [616, 278] width 97 height 21
click at [594, 297] on div "Between 4-5" at bounding box center [616, 300] width 97 height 21
click at [594, 297] on div "Between 6-10" at bounding box center [616, 305] width 97 height 21
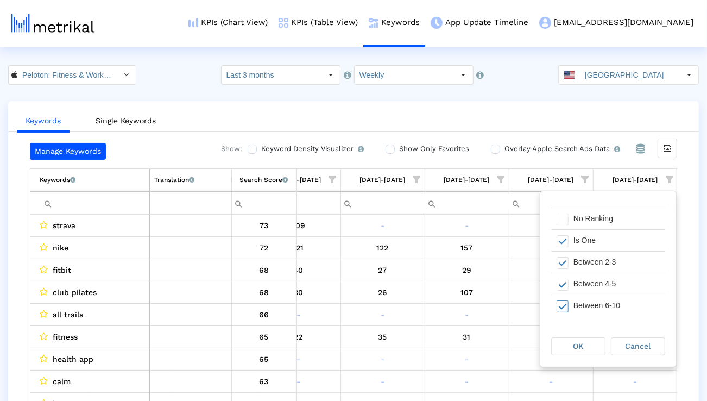
click at [574, 349] on span "OK" at bounding box center [579, 346] width 10 height 9
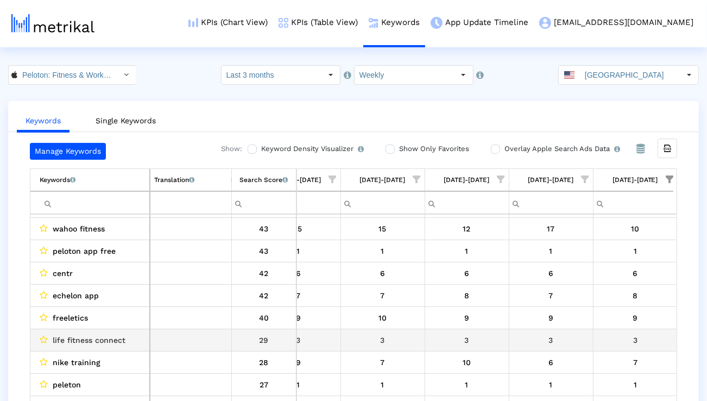
scroll to position [66, 0]
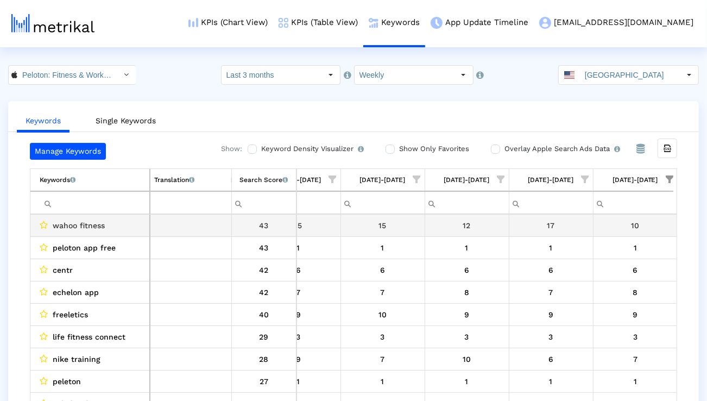
click at [110, 220] on div "wahoo fitness" at bounding box center [93, 225] width 106 height 14
click at [110, 220] on div "wahoo fitness" at bounding box center [93, 226] width 106 height 14
copy span "wahoo fitness"
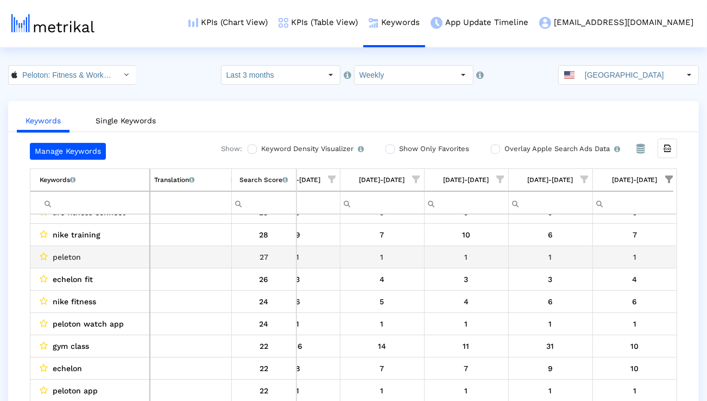
scroll to position [196, 0]
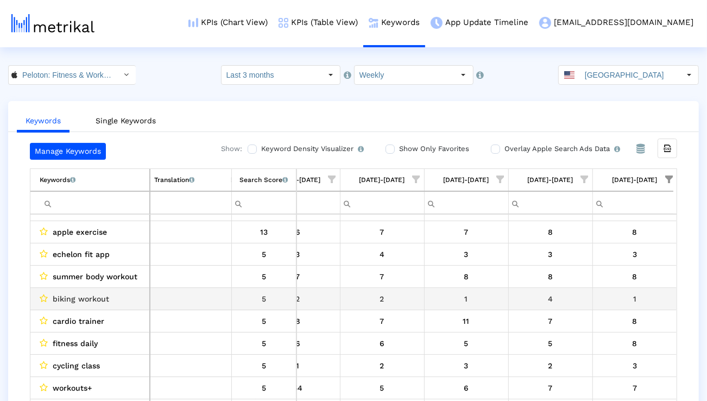
click at [88, 300] on span "biking workout" at bounding box center [81, 299] width 56 height 14
copy span "biking workout"
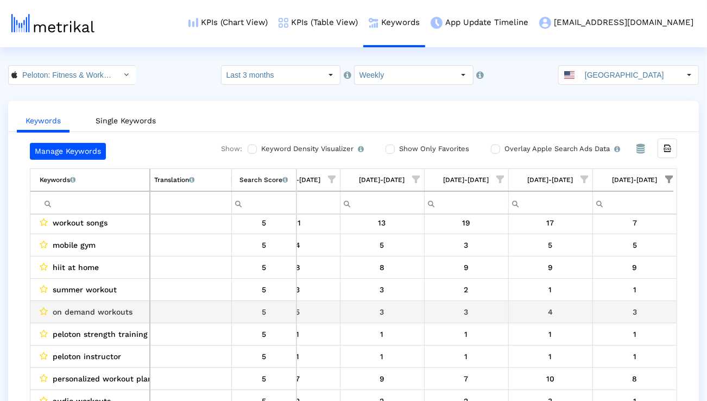
click at [106, 312] on span "on demand workouts" at bounding box center [93, 312] width 80 height 14
copy span "on demand workouts"
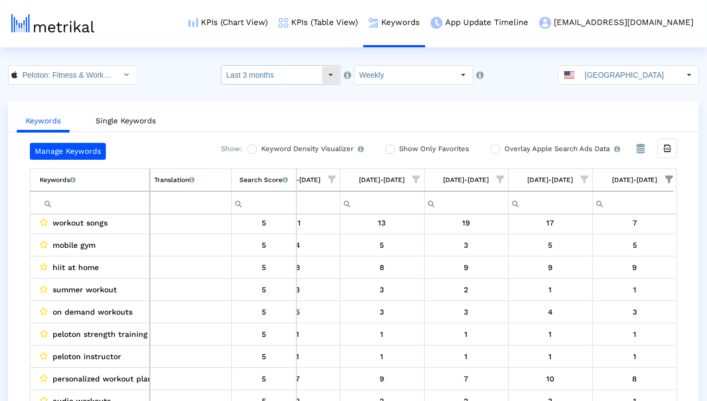
click at [313, 70] on input "Last 3 months" at bounding box center [272, 75] width 100 height 18
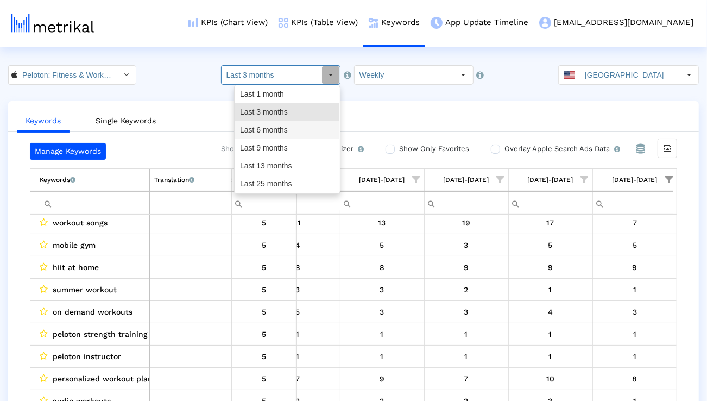
click at [294, 125] on div "Last 6 months" at bounding box center [287, 130] width 104 height 18
type input "Last 6 months"
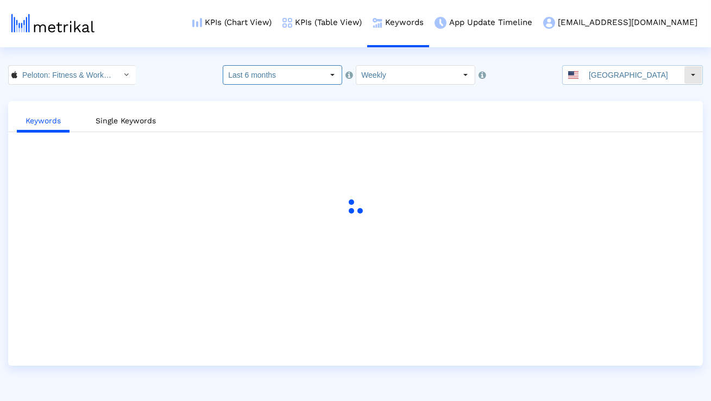
click at [595, 80] on div "[GEOGRAPHIC_DATA]" at bounding box center [623, 75] width 121 height 18
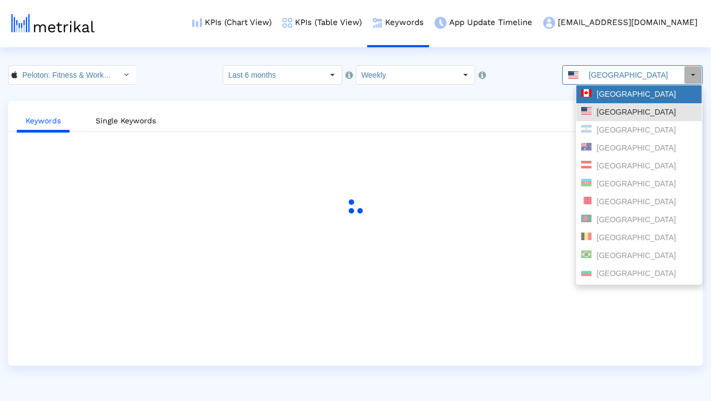
click at [595, 97] on div "[GEOGRAPHIC_DATA]" at bounding box center [639, 94] width 116 height 10
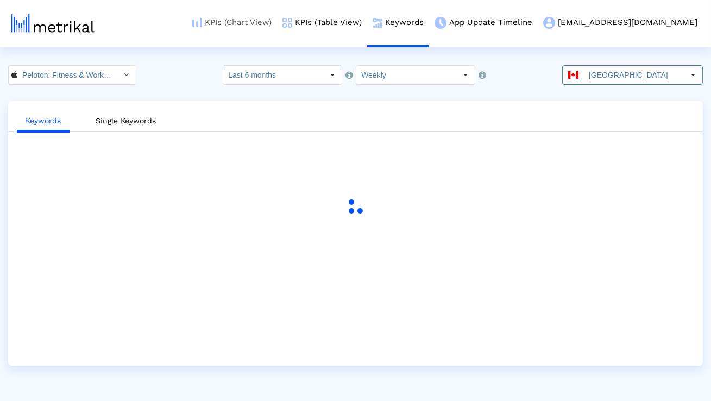
click at [277, 22] on link "KPIs (Chart View)" at bounding box center [232, 22] width 90 height 45
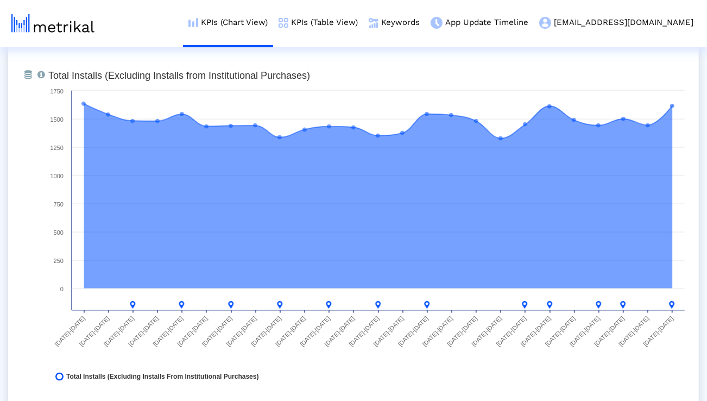
scroll to position [851, 0]
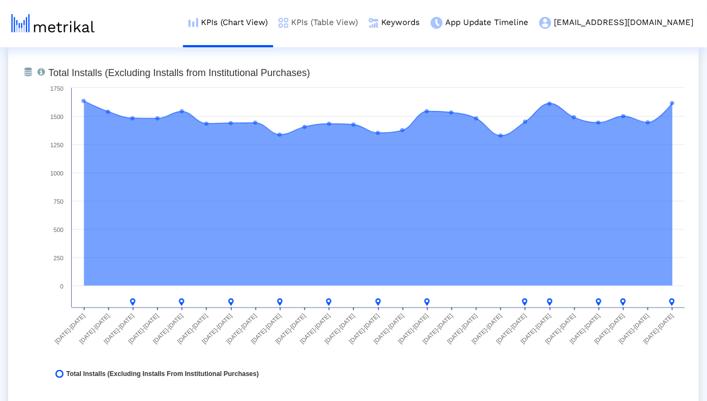
click at [361, 24] on link "KPIs (Table View)" at bounding box center [318, 22] width 90 height 45
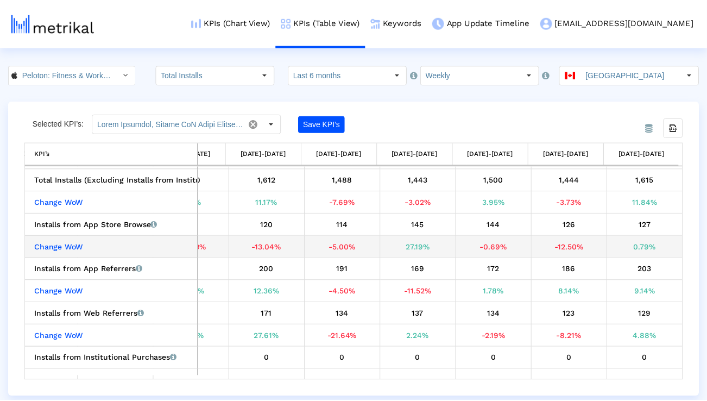
scroll to position [45, 0]
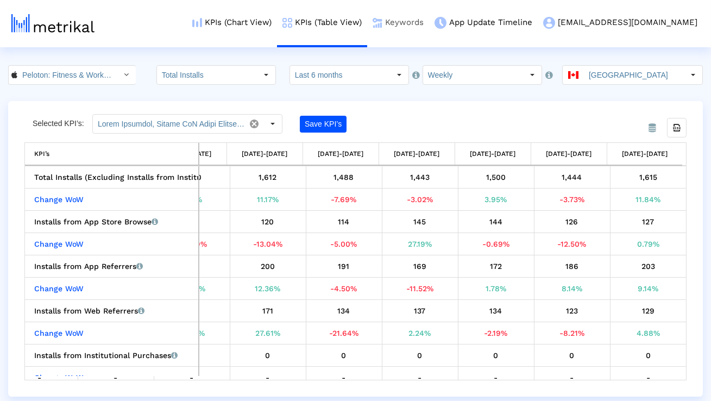
click at [429, 24] on link "Keywords" at bounding box center [398, 22] width 62 height 45
click at [340, 79] on input "Last 6 months" at bounding box center [340, 75] width 100 height 18
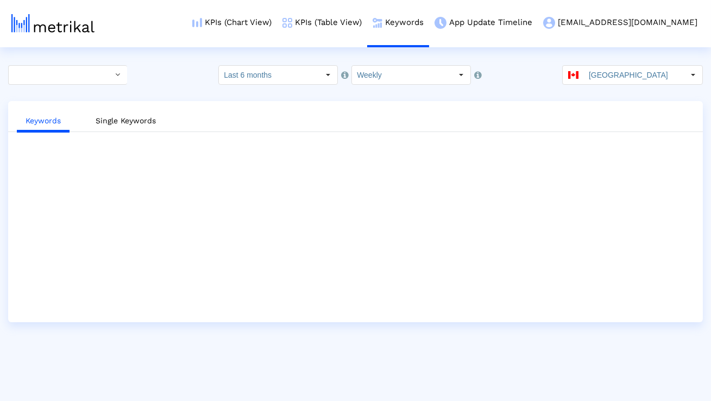
click at [323, 110] on ul "Keywords Single Keywords" at bounding box center [355, 119] width 695 height 26
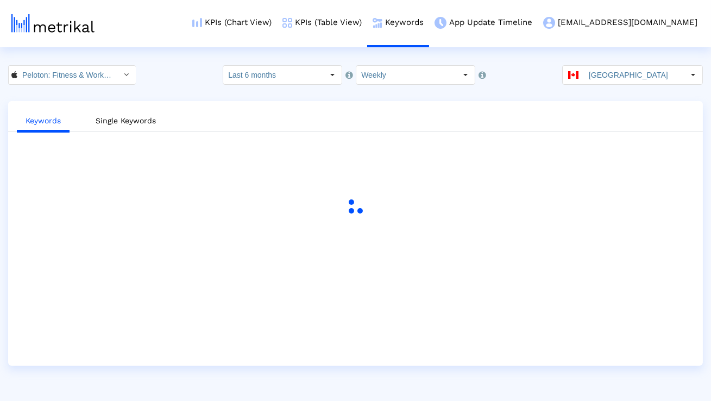
click at [310, 84] on crea-index "Peloton: Fitness & Workouts < 792750948 > Select how far back from [DATE] you w…" at bounding box center [355, 215] width 711 height 300
click at [292, 86] on crea-index "Peloton: Fitness & Workouts < 792750948 > Select how far back from [DATE] you w…" at bounding box center [355, 215] width 711 height 300
click at [282, 85] on crea-index "Peloton: Fitness & Workouts < 792750948 > Select how far back from [DATE] you w…" at bounding box center [355, 215] width 711 height 300
click at [270, 80] on input "Last 6 months" at bounding box center [273, 75] width 100 height 18
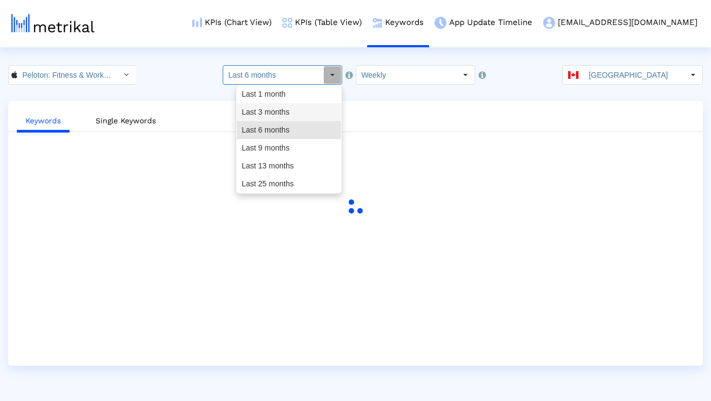
click at [262, 112] on div "Last 3 months" at bounding box center [289, 112] width 104 height 18
type input "Last 3 months"
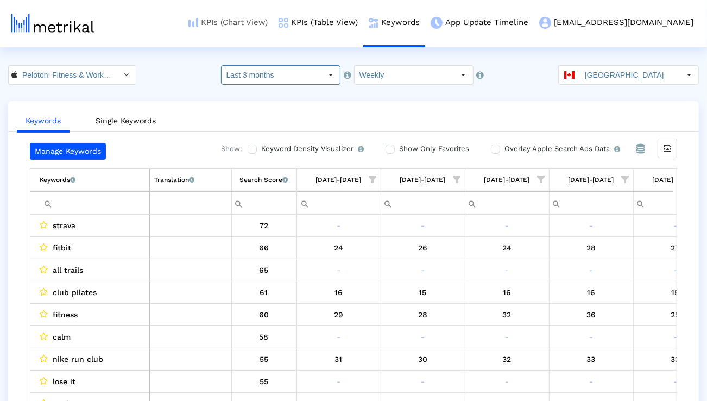
scroll to position [0, 1727]
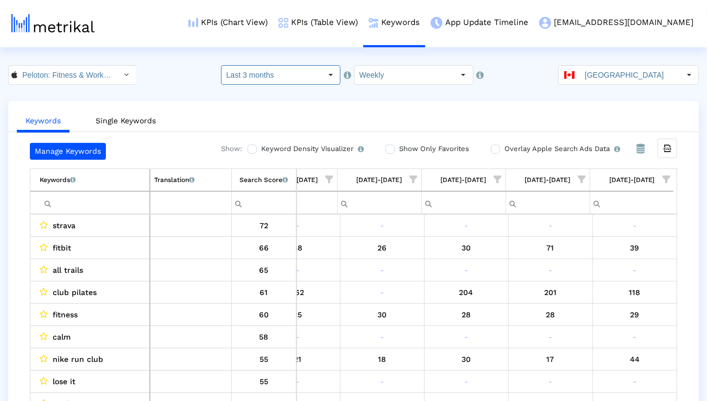
click at [119, 202] on input "Filter cell" at bounding box center [95, 203] width 110 height 18
paste input "fitness"
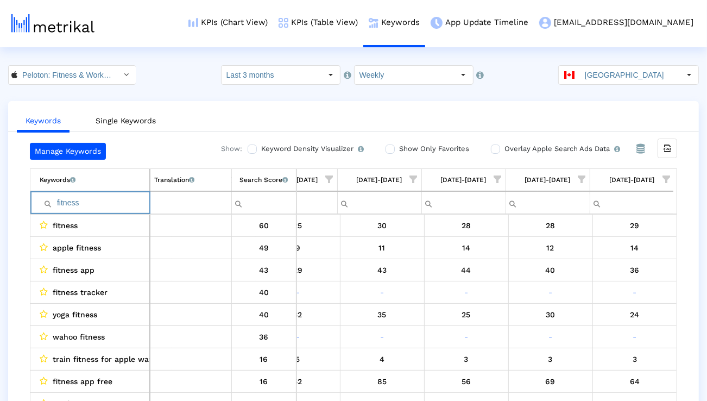
paste input "workout"
paste input "strength"
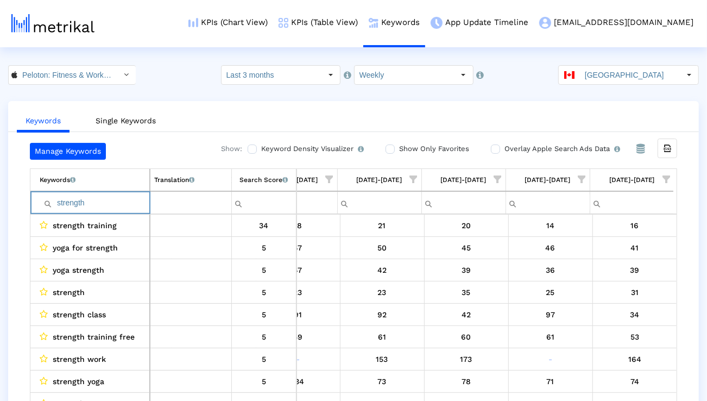
paste input "training"
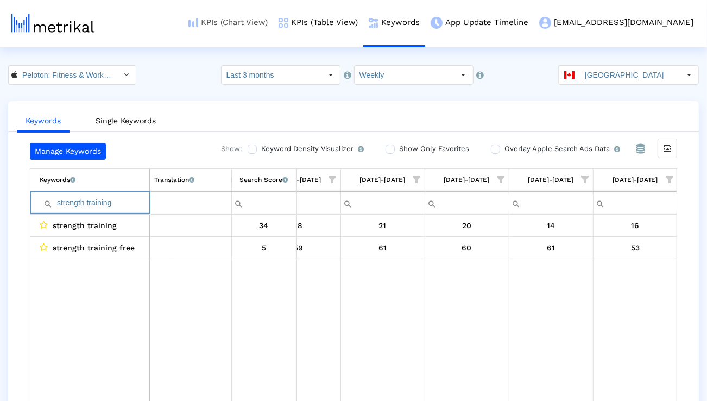
paste input "run"
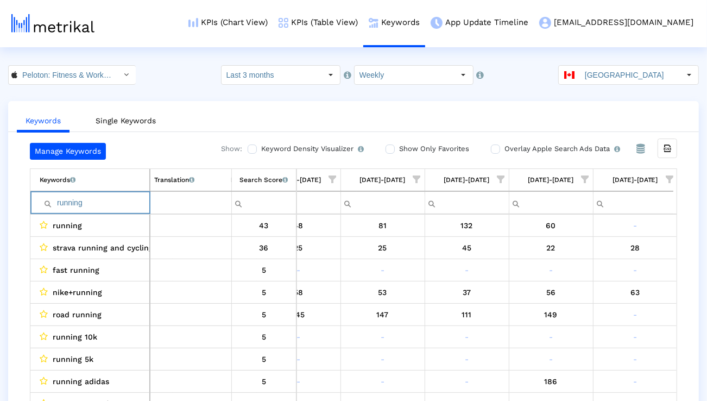
paste input "yoga"
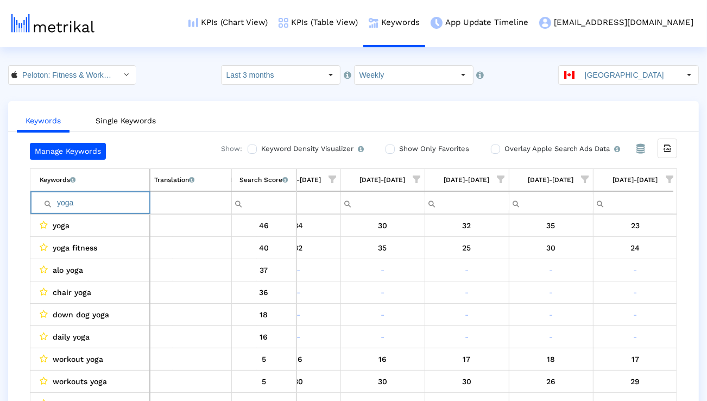
paste input "gym"
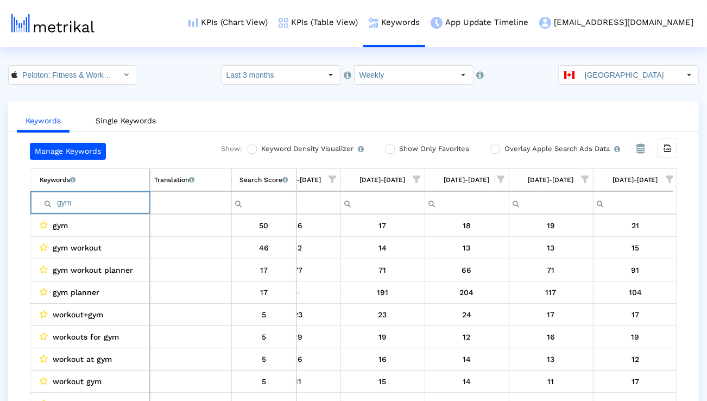
paste input "workout"
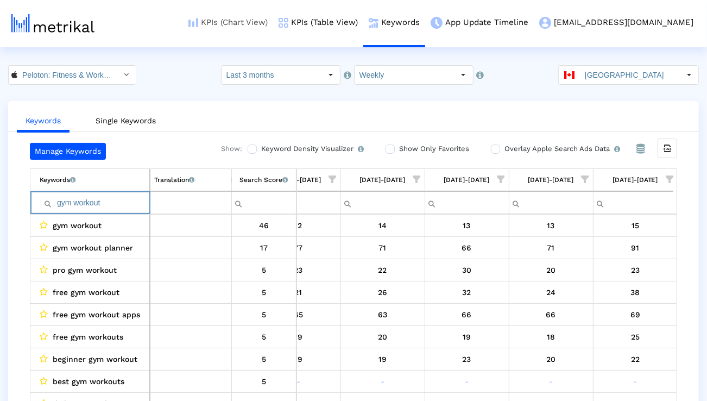
paste input "cardio"
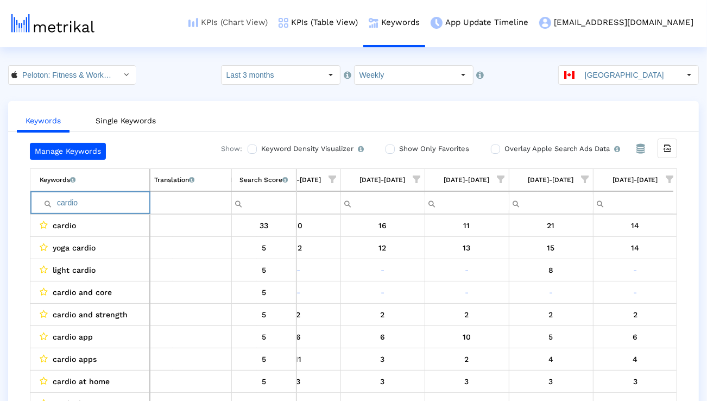
paste input "exercise"
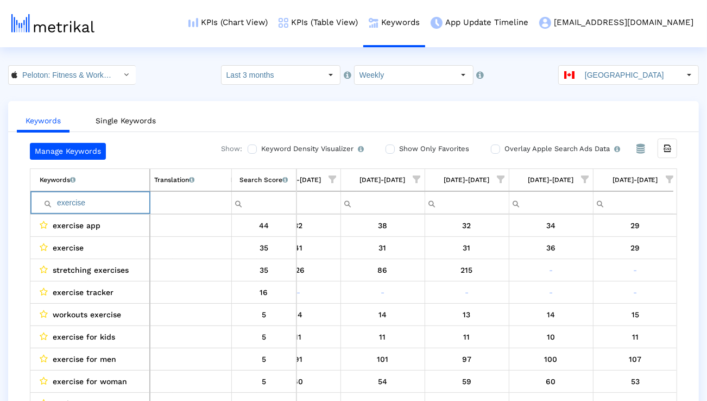
paste input "pilates"
paste input "Filter cell"
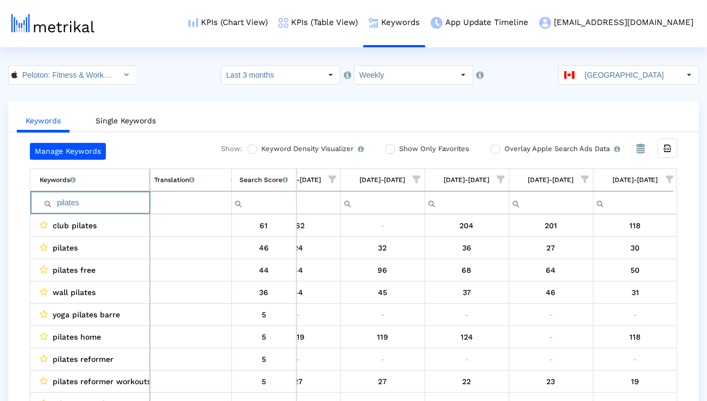
paste input "hiit workout"
type input "hiit workouts"
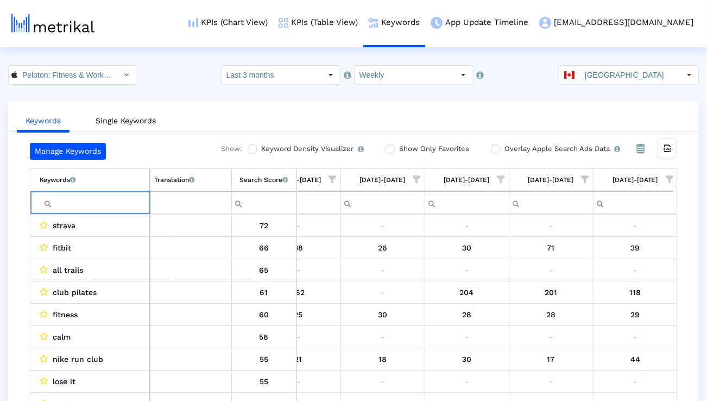
click at [671, 178] on span "Show filter options for column '10/05/25-10/11/25'" at bounding box center [670, 179] width 8 height 8
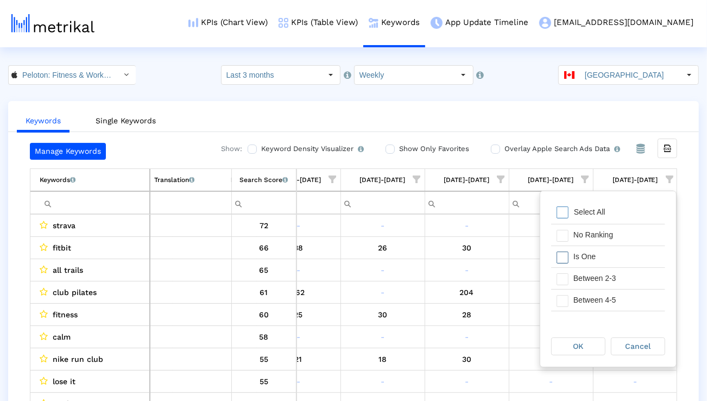
click at [601, 253] on div "Is One" at bounding box center [616, 256] width 97 height 21
click at [600, 270] on div "Between 2-3" at bounding box center [616, 278] width 97 height 21
click at [599, 301] on div "Between 4-5" at bounding box center [616, 300] width 97 height 21
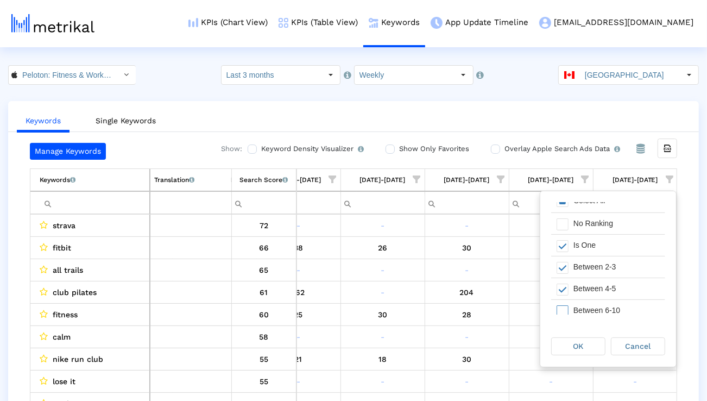
click at [599, 301] on div "Between 6-10" at bounding box center [616, 310] width 97 height 21
click at [584, 340] on div "OK" at bounding box center [578, 346] width 53 height 17
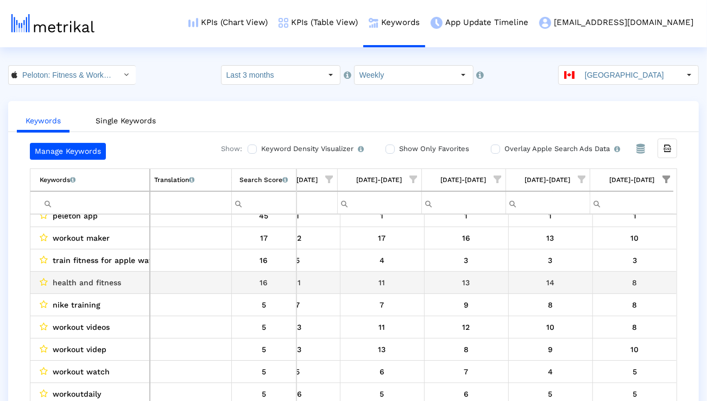
scroll to position [54, 0]
click at [109, 275] on span "health and fitness" at bounding box center [87, 282] width 68 height 14
copy span "health and fitness"
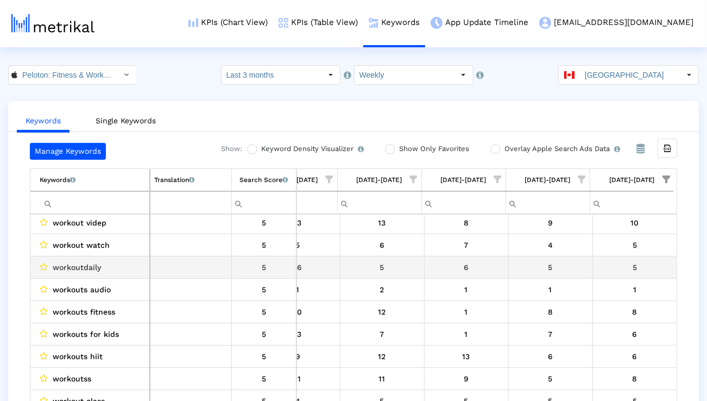
scroll to position [157, 1728]
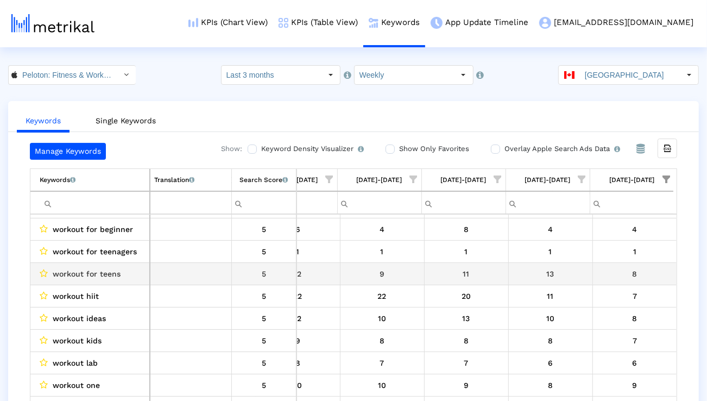
click at [78, 270] on span "workout for teens" at bounding box center [87, 274] width 68 height 14
copy span "workout for teens"
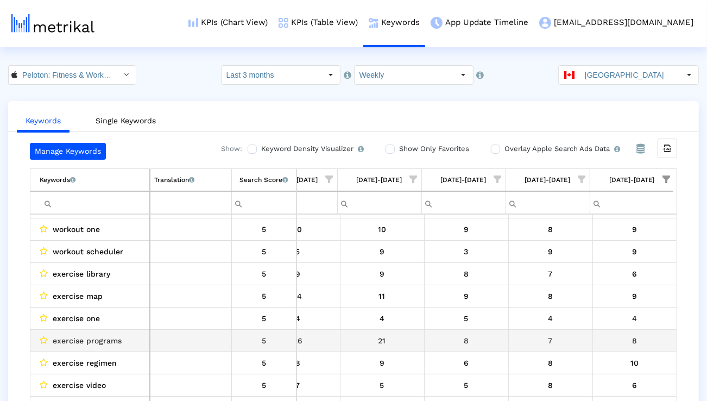
click at [98, 338] on span "exercise programs" at bounding box center [87, 340] width 69 height 14
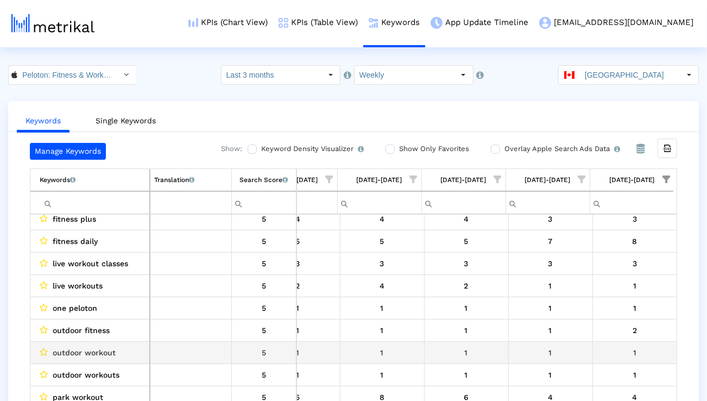
click at [92, 350] on span "outdoor workout" at bounding box center [84, 352] width 63 height 14
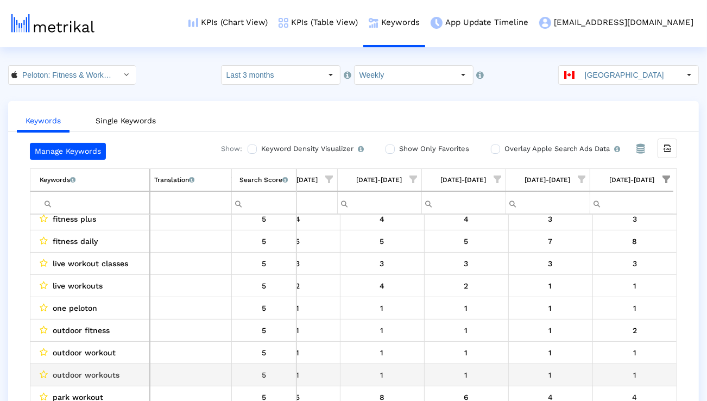
click at [89, 373] on span "outdoor workouts" at bounding box center [86, 375] width 67 height 14
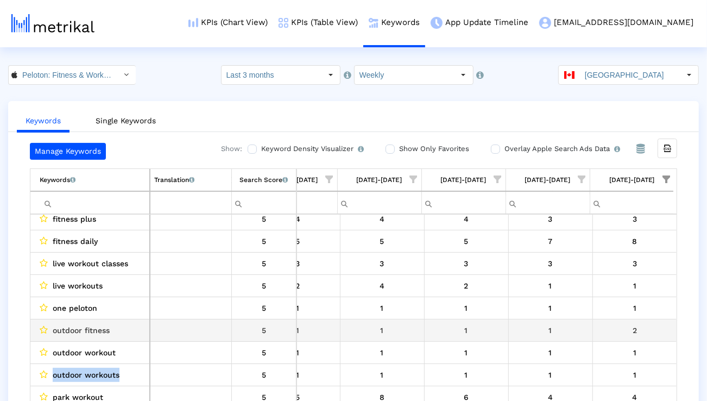
copy span "outdoor workouts"
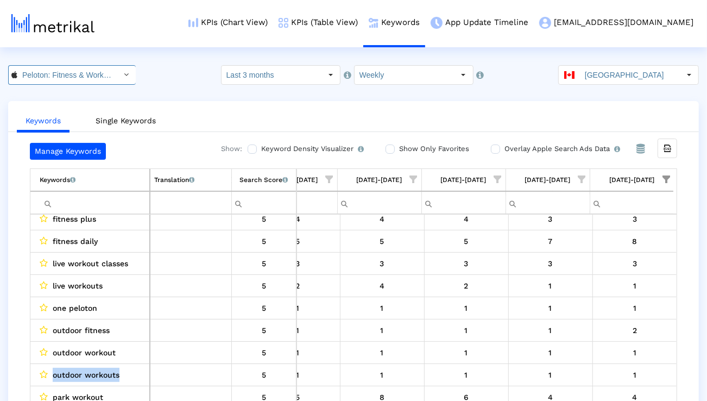
click at [86, 75] on input "Peloton: Fitness & Workouts < 792750948 >" at bounding box center [66, 75] width 98 height 18
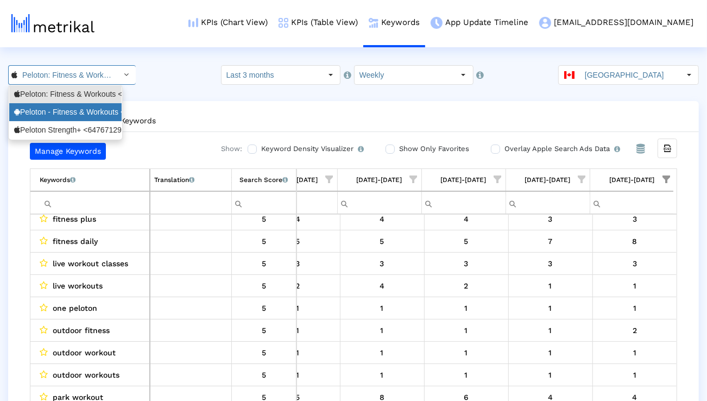
click at [67, 111] on div "Peloton - Fitness & Workouts <com.onepeloton.callisto>" at bounding box center [65, 112] width 103 height 10
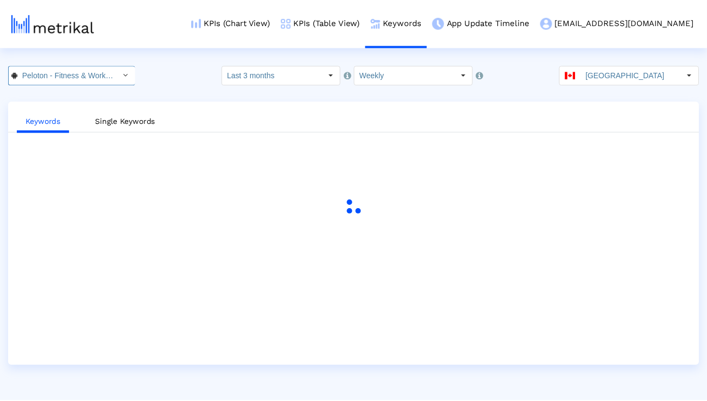
scroll to position [0, 116]
click at [615, 79] on input "[GEOGRAPHIC_DATA]" at bounding box center [634, 75] width 100 height 18
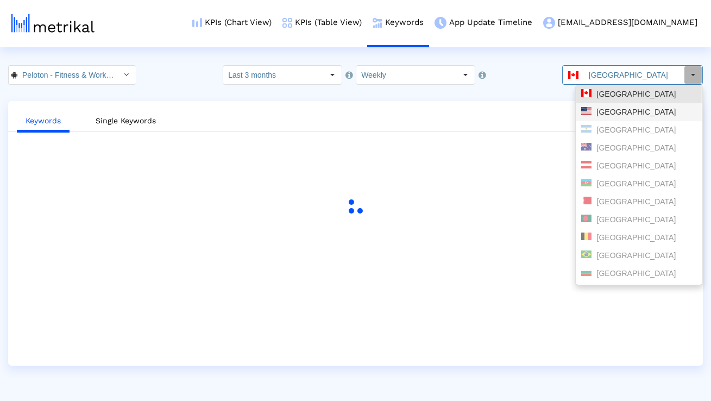
click at [611, 109] on div "[GEOGRAPHIC_DATA]" at bounding box center [639, 112] width 116 height 10
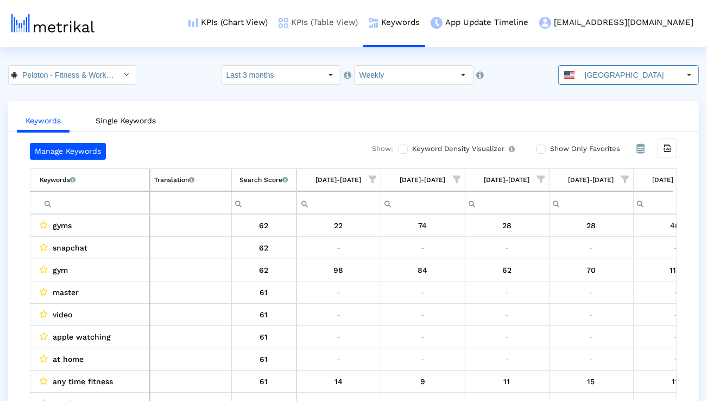
scroll to position [0, 717]
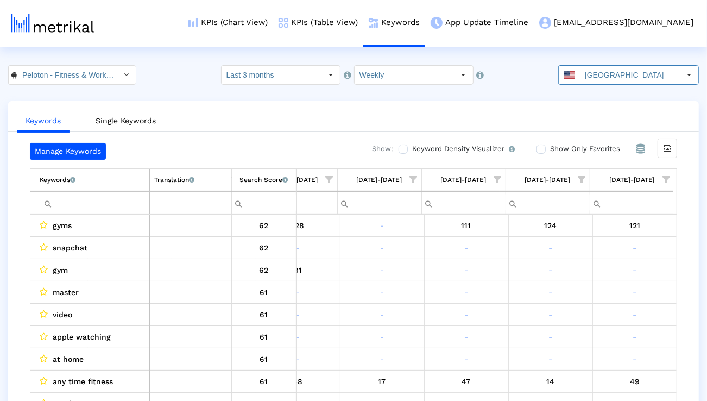
click at [124, 199] on input "Filter cell" at bounding box center [95, 203] width 110 height 18
paste input "fitness"
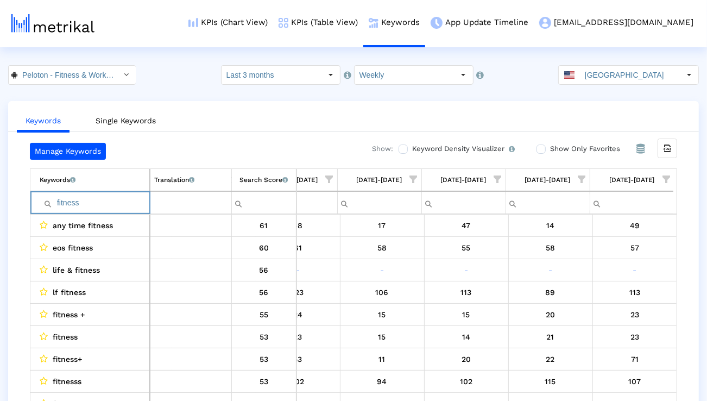
paste input "strength"
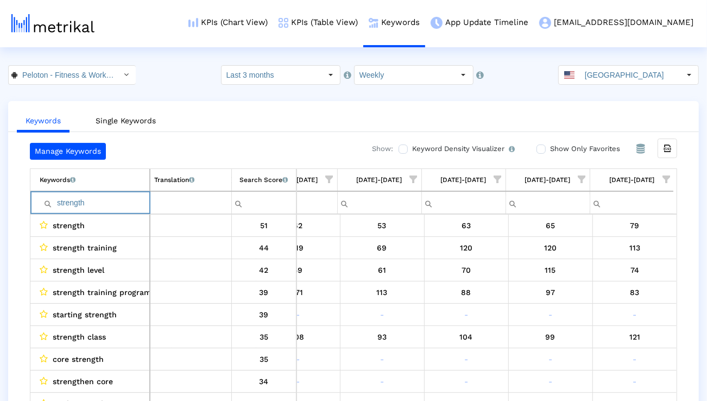
paste input "training"
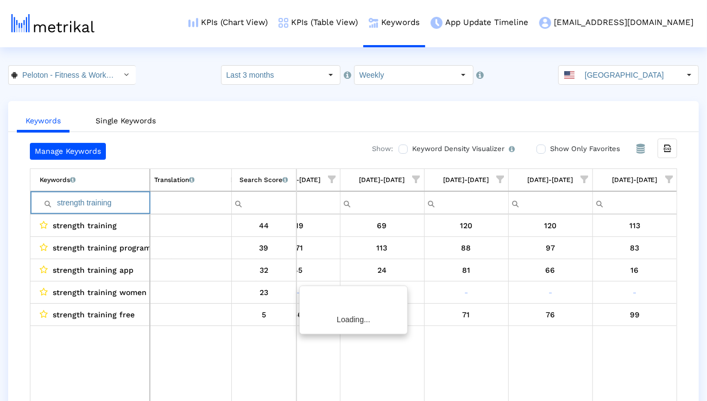
scroll to position [0, 714]
paste input "run"
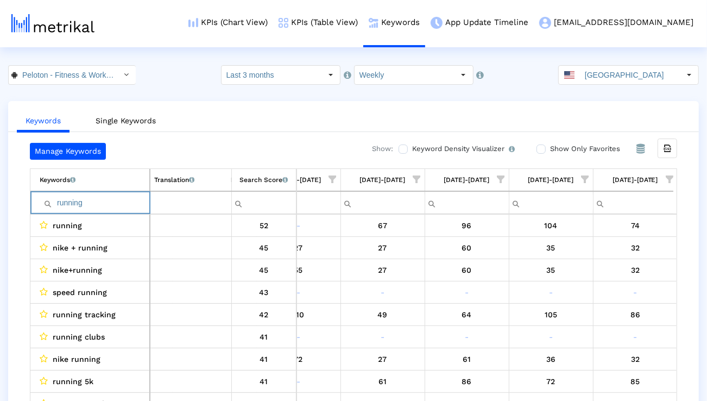
paste input "yoga"
paste input "gym"
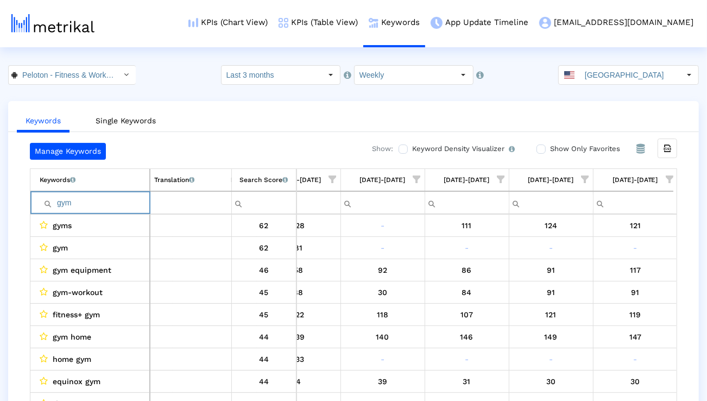
paste input "workout"
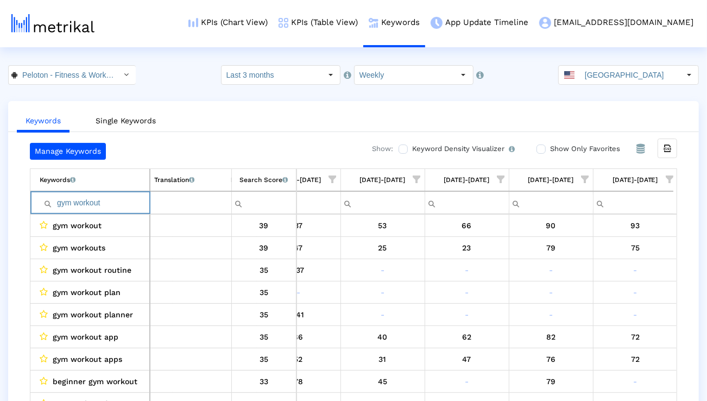
paste input "class"
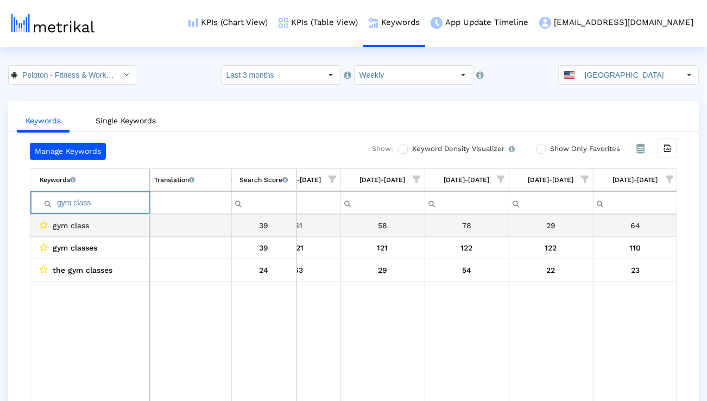
paste input "routine"
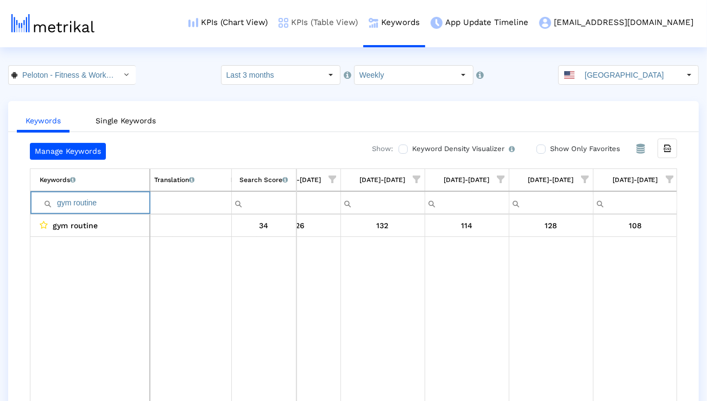
paste input "cardio"
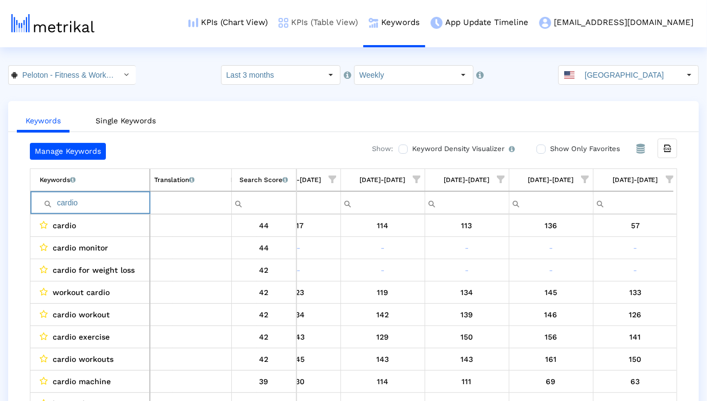
paste input "exercise"
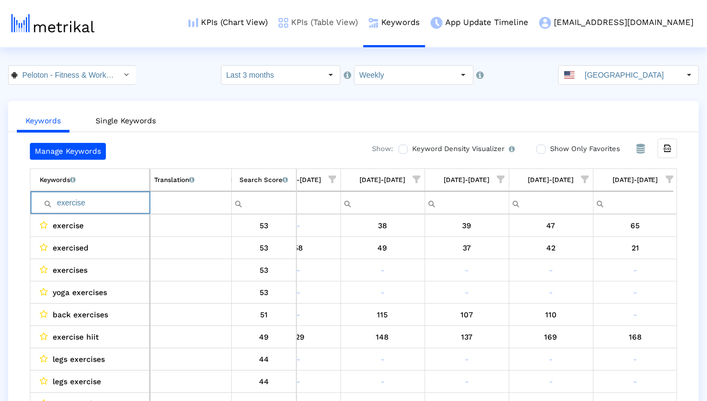
paste input "pilates"
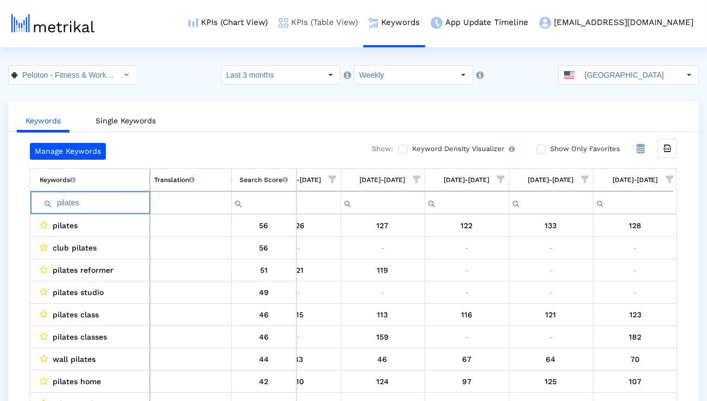
paste input "hiit workout"
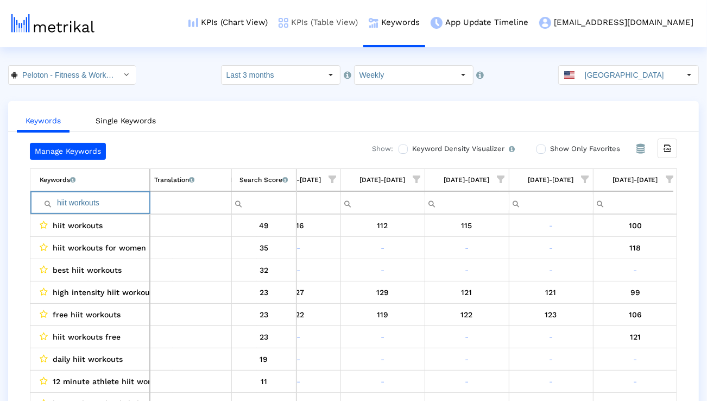
type input "hiit workouts"
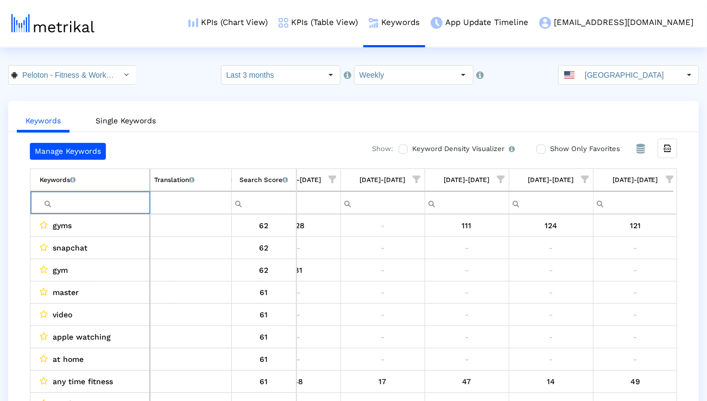
click at [670, 177] on span "Show filter options for column '10/05/25-10/11/25'" at bounding box center [670, 179] width 8 height 8
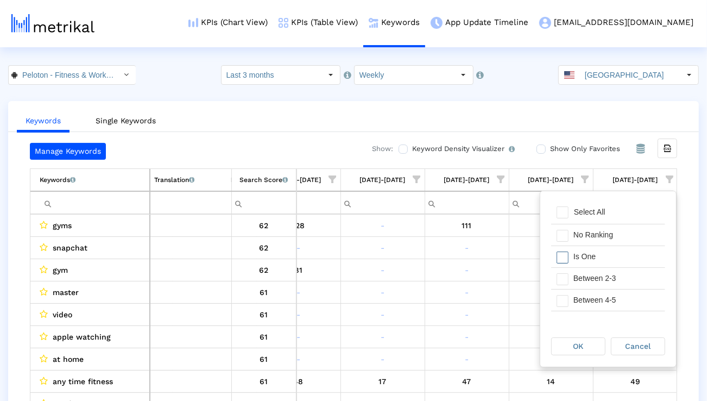
click at [613, 251] on div "Is One" at bounding box center [616, 256] width 97 height 21
click at [613, 273] on div "Between 2-3" at bounding box center [616, 278] width 97 height 21
click at [612, 286] on div "Between 2-3" at bounding box center [616, 278] width 97 height 21
click at [607, 299] on div "Between 4-5" at bounding box center [616, 300] width 97 height 21
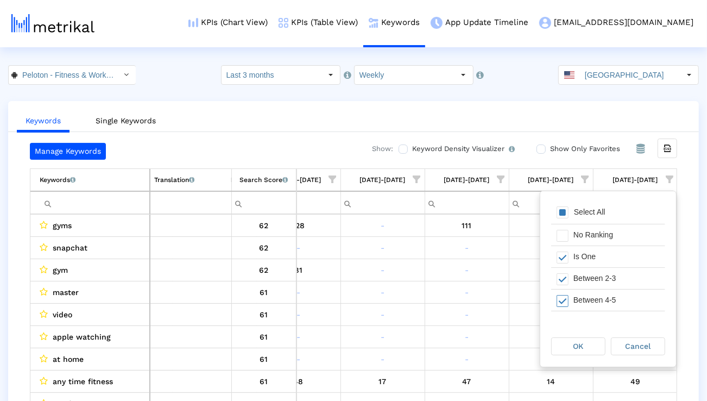
scroll to position [16, 0]
click at [607, 299] on div "Between 6-10" at bounding box center [616, 305] width 97 height 21
click at [588, 343] on div "OK" at bounding box center [578, 346] width 53 height 17
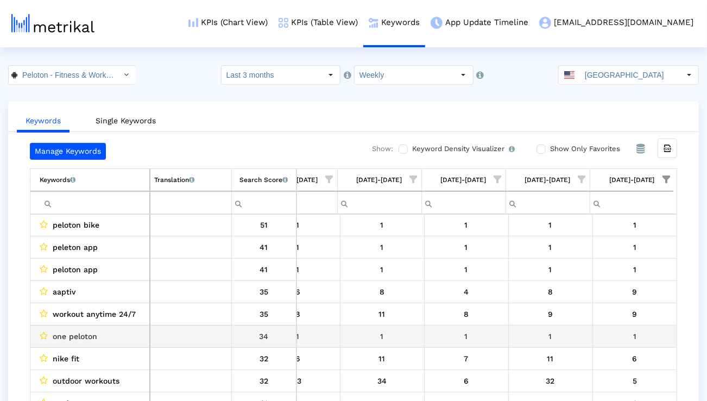
scroll to position [78, 0]
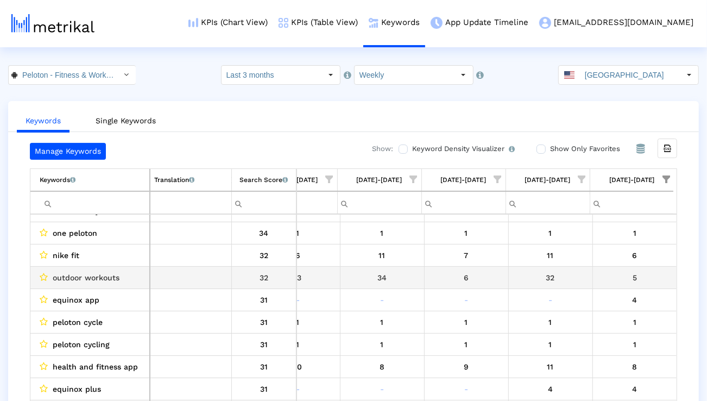
click at [100, 278] on span "outdoor workouts" at bounding box center [86, 277] width 67 height 14
copy span "outdoor workouts"
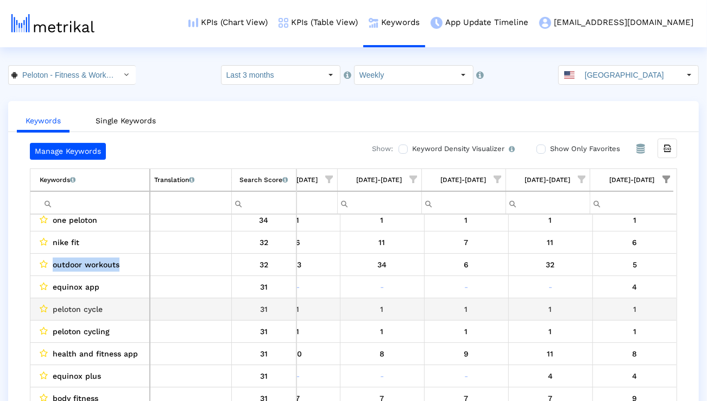
scroll to position [187, 717]
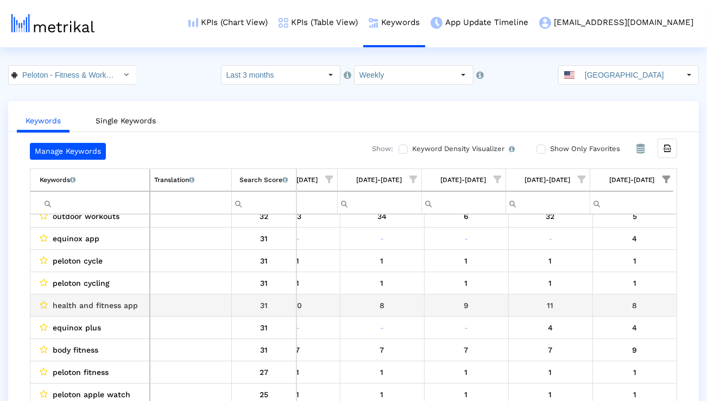
click at [113, 308] on span "health and fitness app" at bounding box center [95, 305] width 85 height 14
click at [113, 307] on span "health and fitness app" at bounding box center [95, 305] width 85 height 14
copy span "health and fitness app"
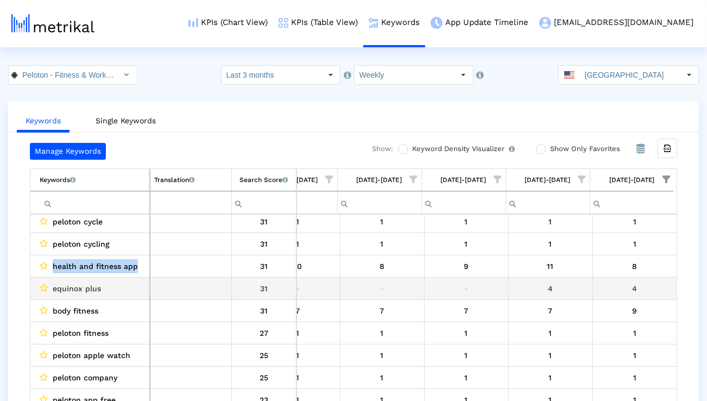
scroll to position [306, 0]
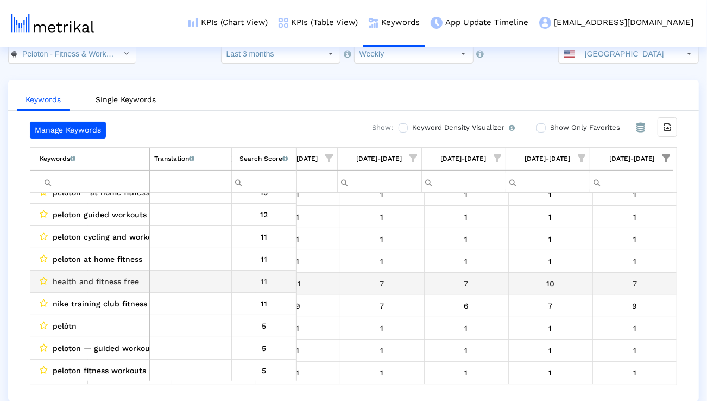
click at [105, 286] on span "health and fitness free" at bounding box center [96, 281] width 86 height 14
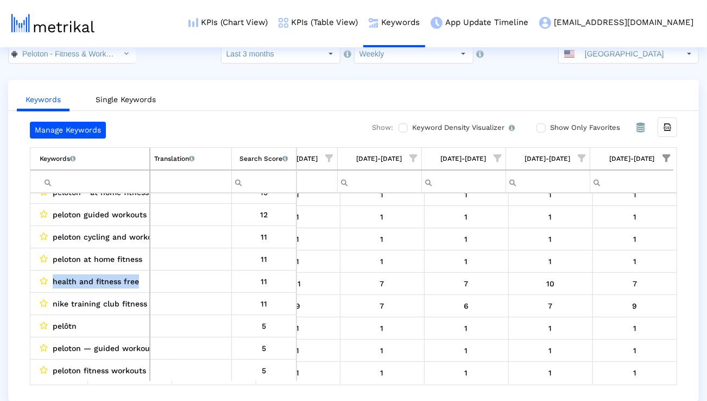
click at [609, 48] on input "[GEOGRAPHIC_DATA]" at bounding box center [630, 54] width 100 height 18
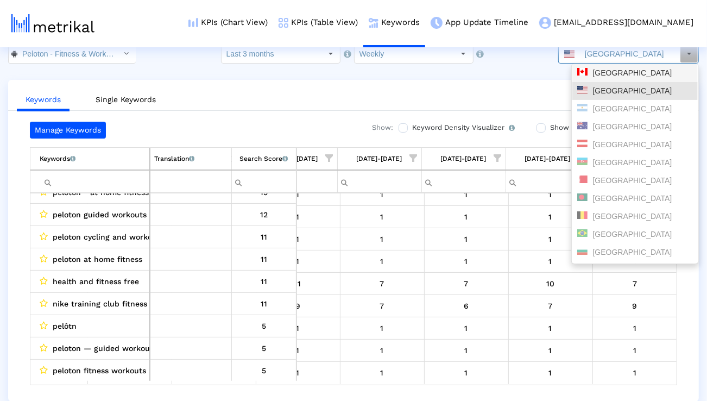
click at [603, 58] on input "[GEOGRAPHIC_DATA]" at bounding box center [630, 54] width 100 height 18
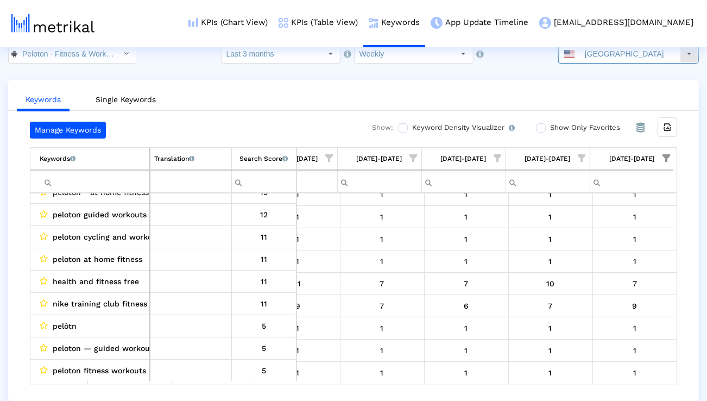
click at [601, 57] on input "[GEOGRAPHIC_DATA]" at bounding box center [630, 54] width 100 height 18
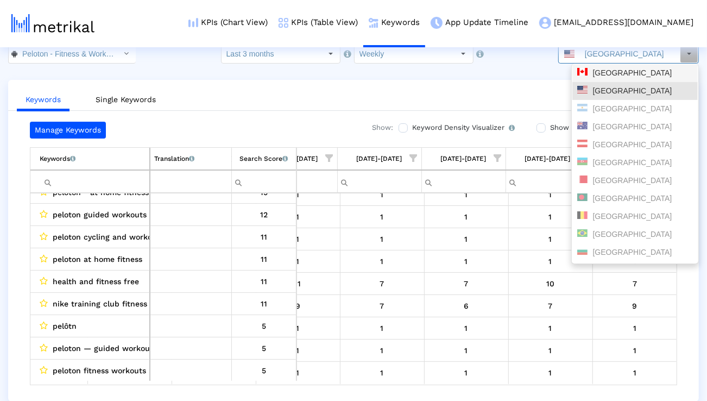
click at [602, 68] on div "[GEOGRAPHIC_DATA]" at bounding box center [635, 73] width 116 height 10
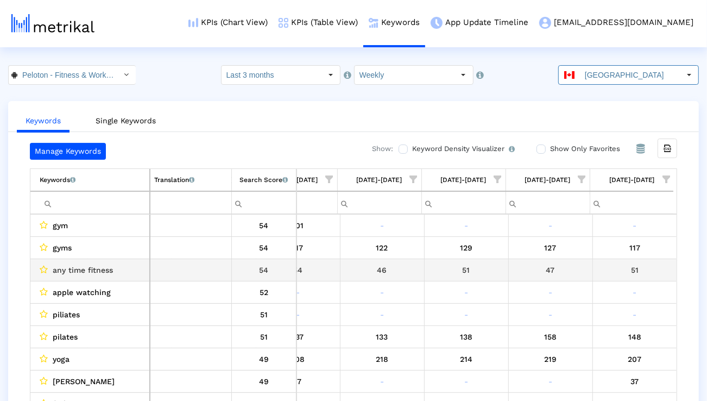
scroll to position [0, 717]
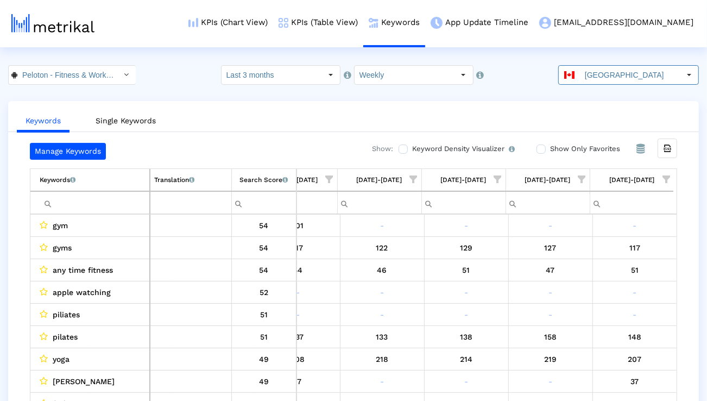
click at [663, 180] on span "Show filter options for column '10/05/25-10/11/25'" at bounding box center [667, 179] width 8 height 8
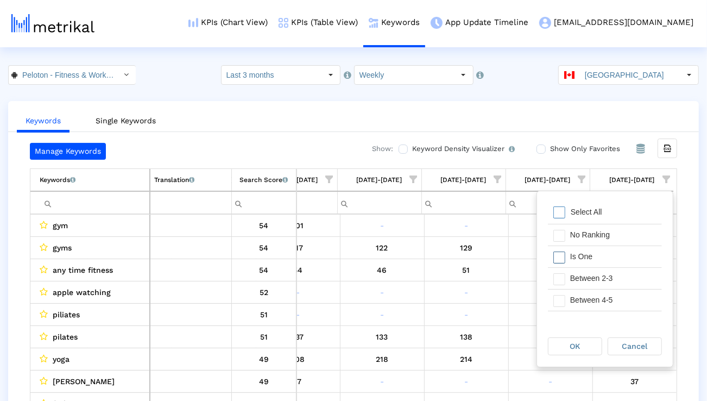
click at [597, 251] on div "Is One" at bounding box center [613, 256] width 97 height 21
click at [597, 281] on div "Between 2-3" at bounding box center [613, 278] width 97 height 21
click at [597, 294] on div "Between 4-5" at bounding box center [613, 300] width 97 height 21
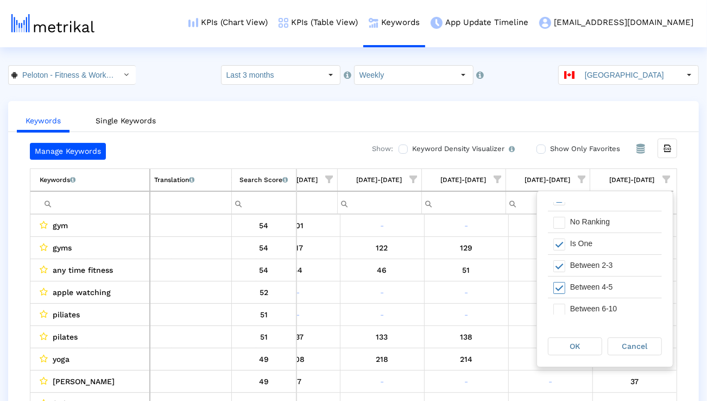
click at [596, 298] on div "Between 6-10" at bounding box center [613, 308] width 97 height 21
click at [583, 345] on div "OK" at bounding box center [575, 346] width 53 height 17
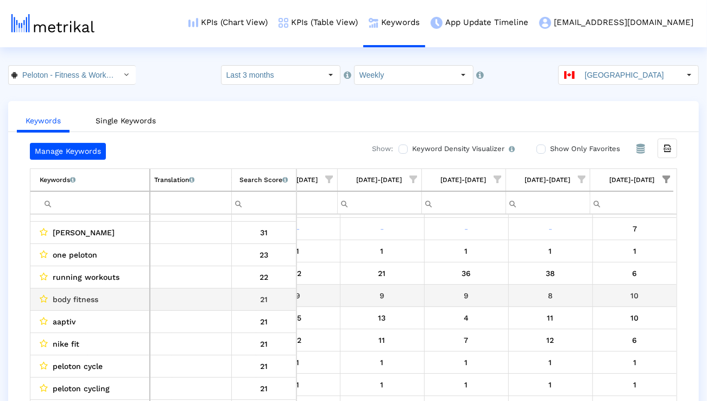
scroll to position [152, 0]
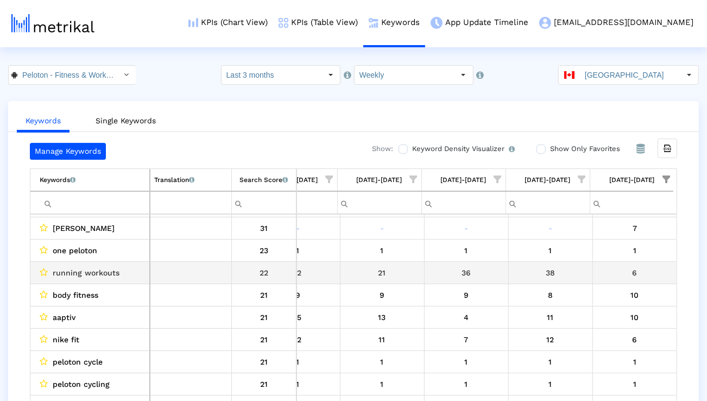
click at [110, 273] on span "running workouts" at bounding box center [86, 273] width 67 height 14
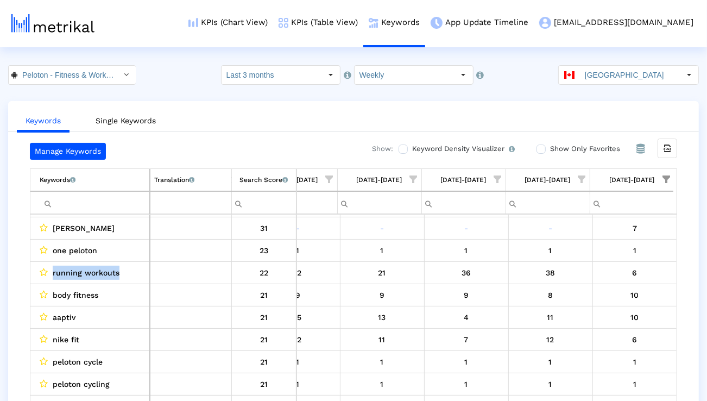
copy span "running workouts"
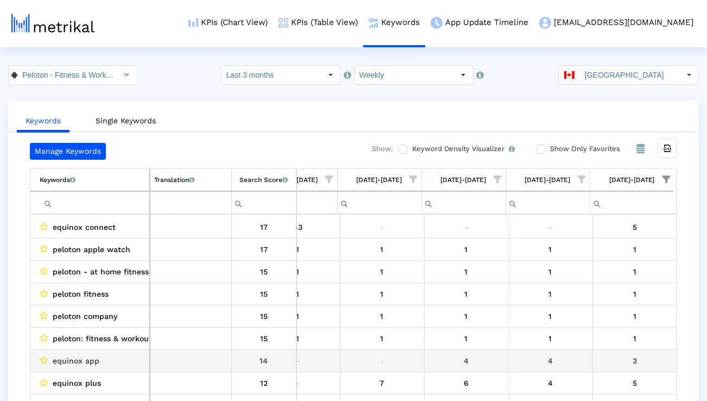
scroll to position [350, 0]
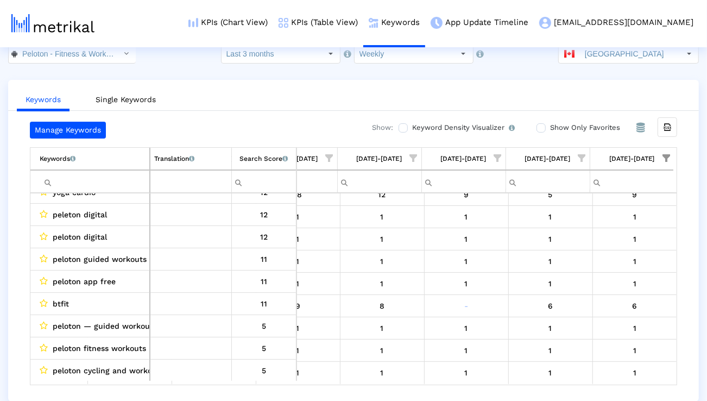
click at [102, 174] on input "Filter cell" at bounding box center [95, 182] width 110 height 18
paste input "fitness"
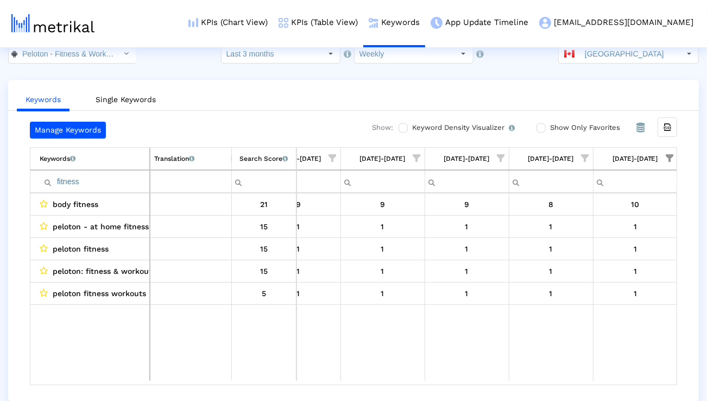
click at [669, 160] on span "Show filter options for column '10/05/25-10/11/25'" at bounding box center [670, 158] width 8 height 8
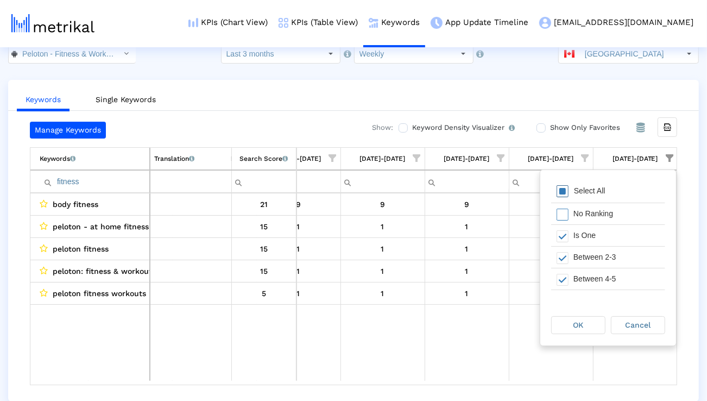
click at [638, 188] on div "Select All" at bounding box center [608, 192] width 114 height 22
click at [584, 319] on div "OK" at bounding box center [578, 325] width 53 height 17
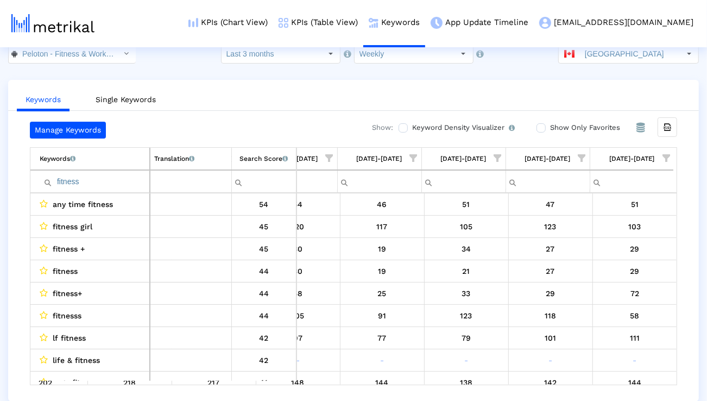
click at [133, 180] on input "fitness" at bounding box center [95, 182] width 110 height 18
paste input "strength"
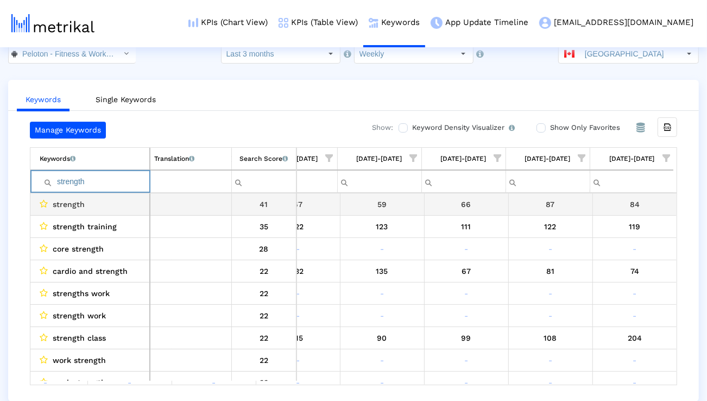
paste input "training"
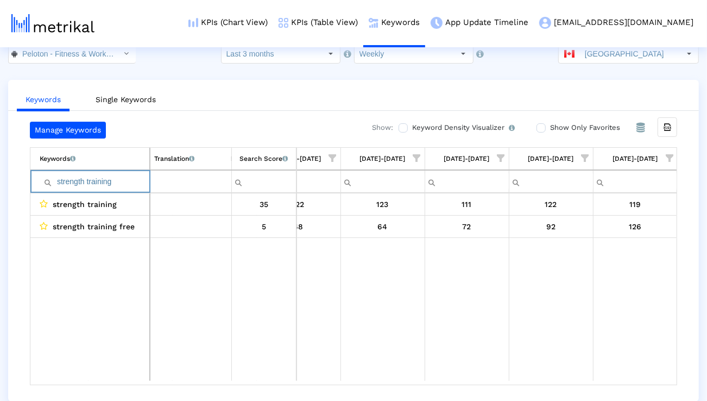
paste input "run"
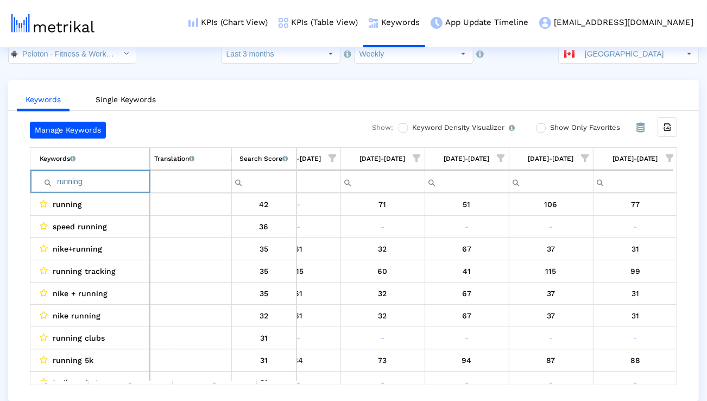
paste input "yoga"
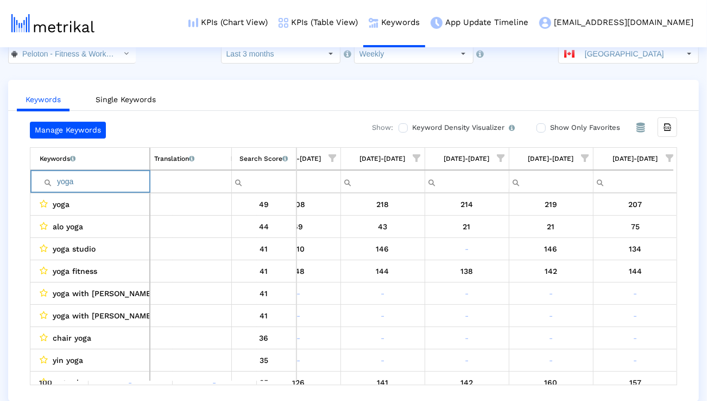
paste input "gym"
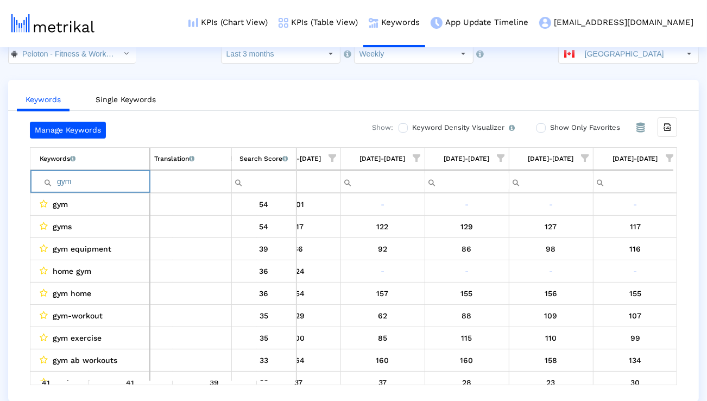
paste input "workout"
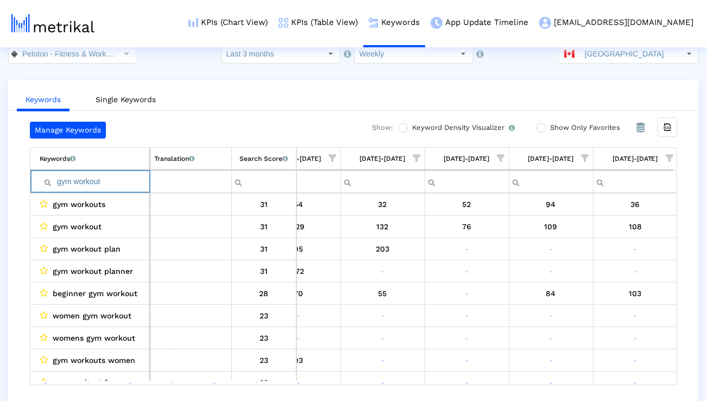
paste input "class"
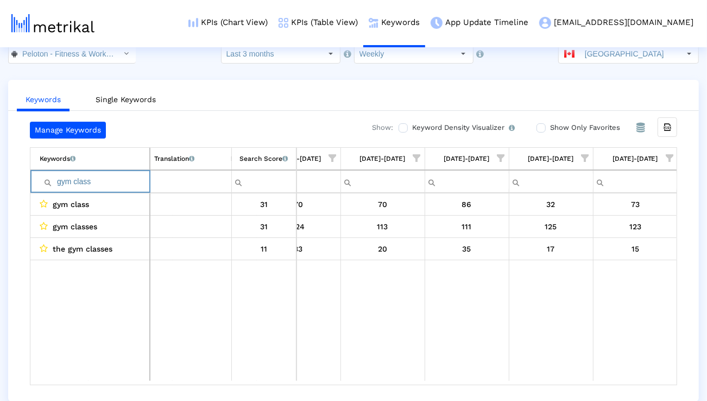
paste input "routine"
paste input "cardio"
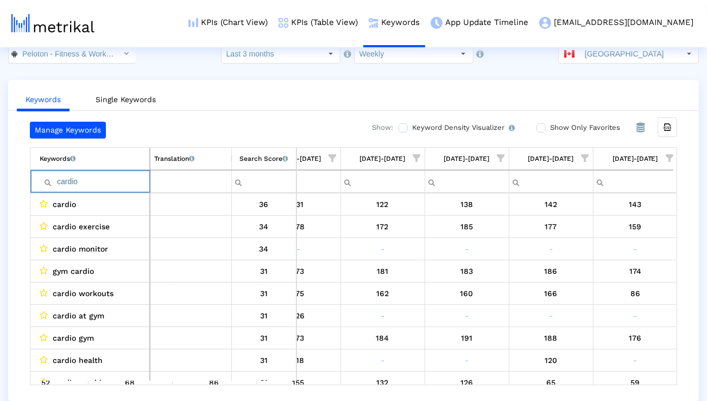
paste input "exercise"
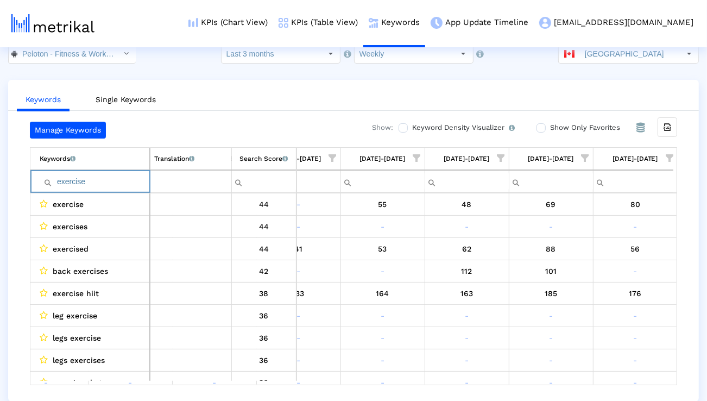
paste input "pilates"
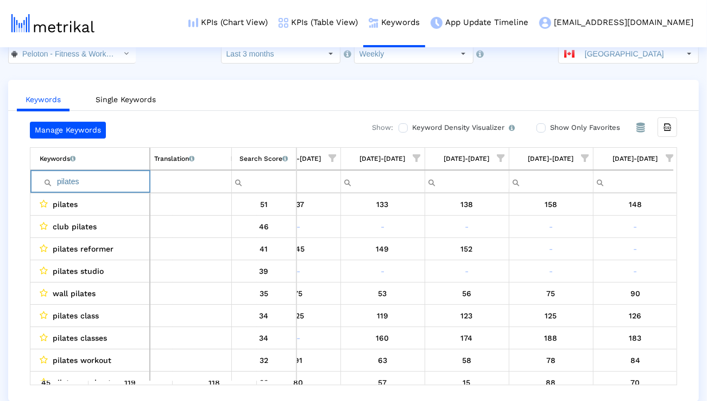
type input "pilates"
